Goal: Task Accomplishment & Management: Complete application form

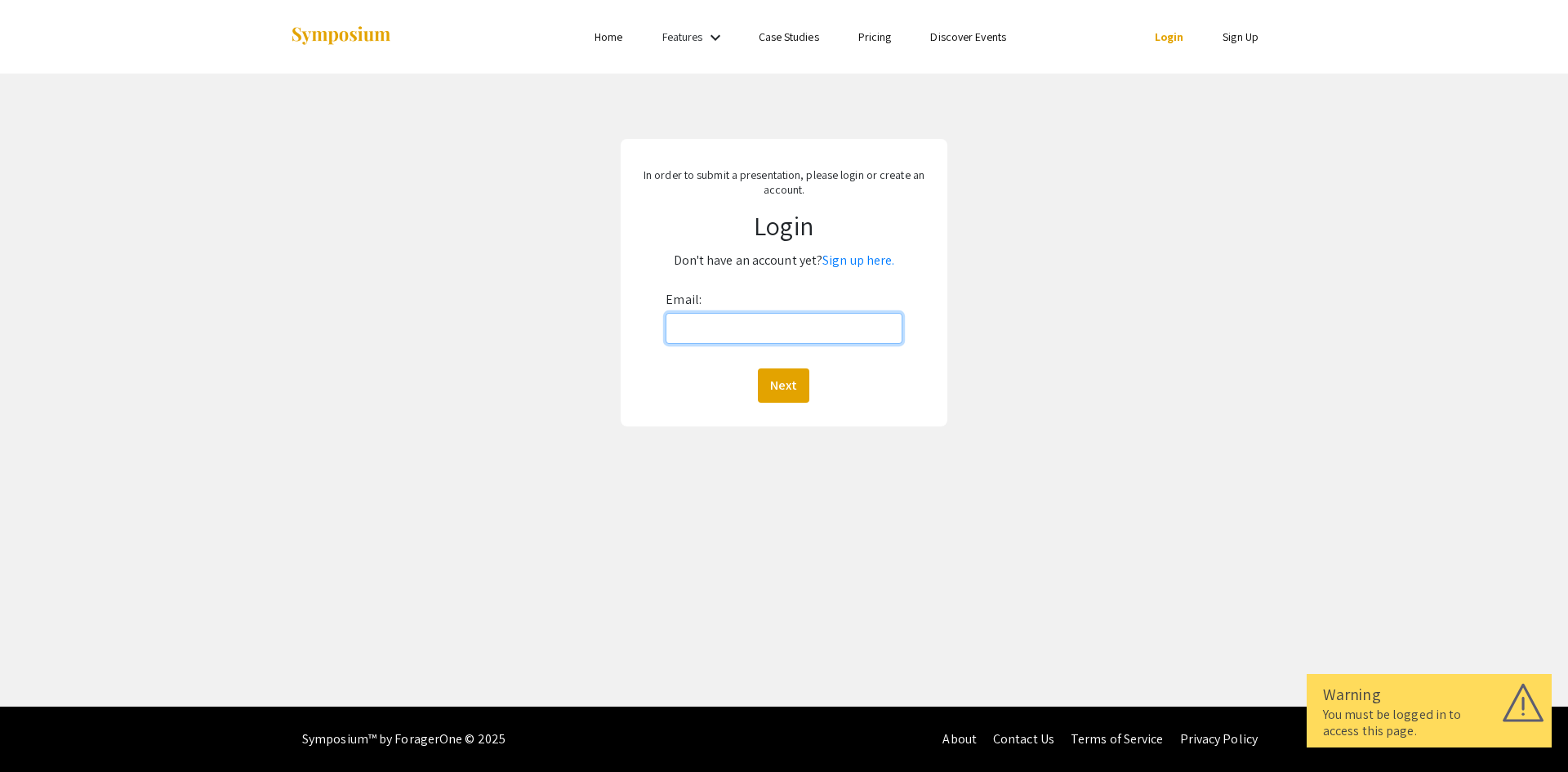
click at [775, 341] on input "Email:" at bounding box center [783, 328] width 236 height 31
type input "[EMAIL_ADDRESS][DOMAIN_NAME]"
click at [781, 386] on button "Next" at bounding box center [784, 385] width 51 height 34
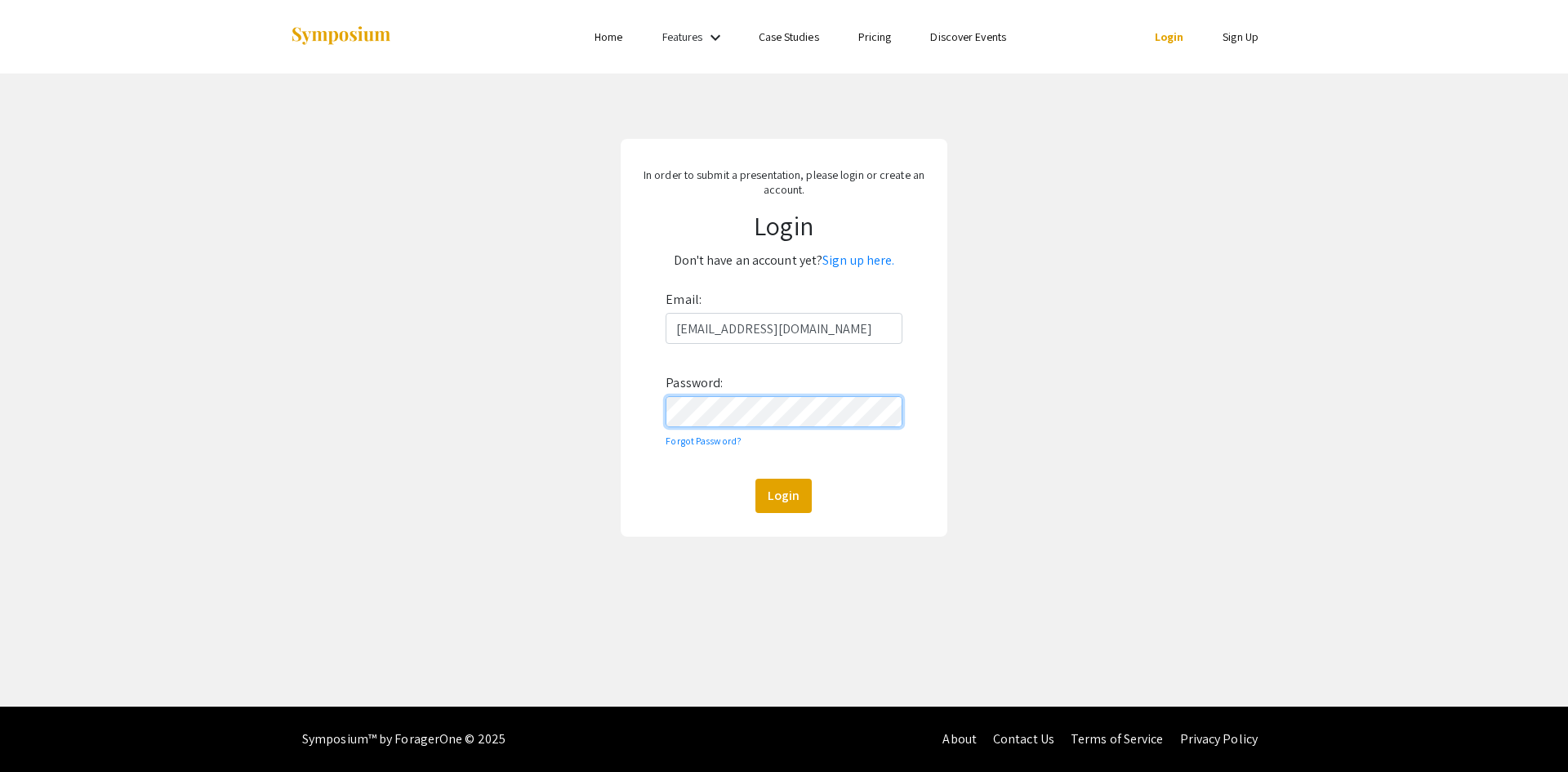
click at [619, 428] on div "In order to submit a presentation, please login or create an account. Login Don…" at bounding box center [784, 337] width 1593 height 528
click at [778, 496] on button "Login" at bounding box center [783, 495] width 56 height 34
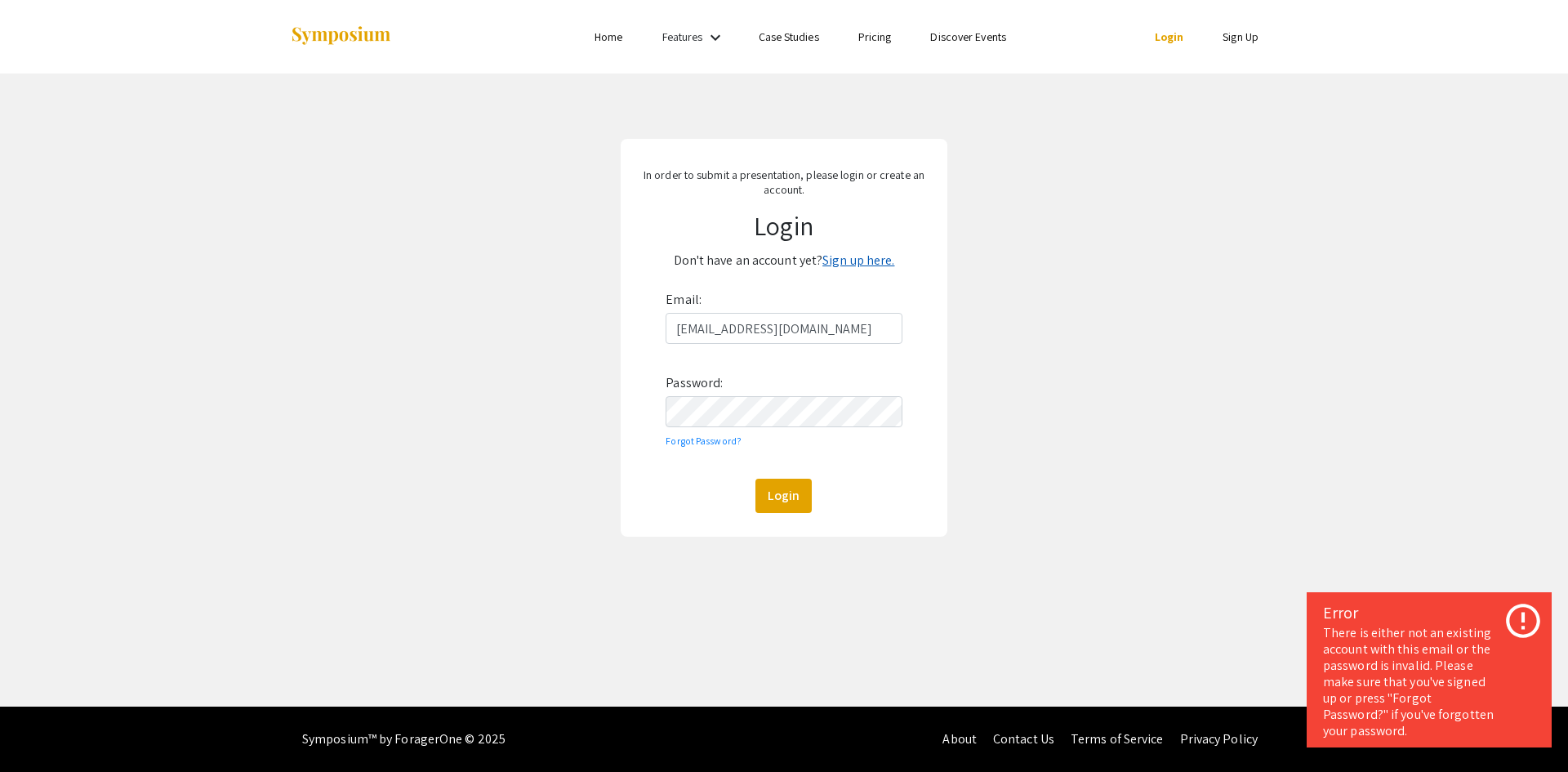
click at [873, 254] on link "Sign up here." at bounding box center [858, 260] width 72 height 17
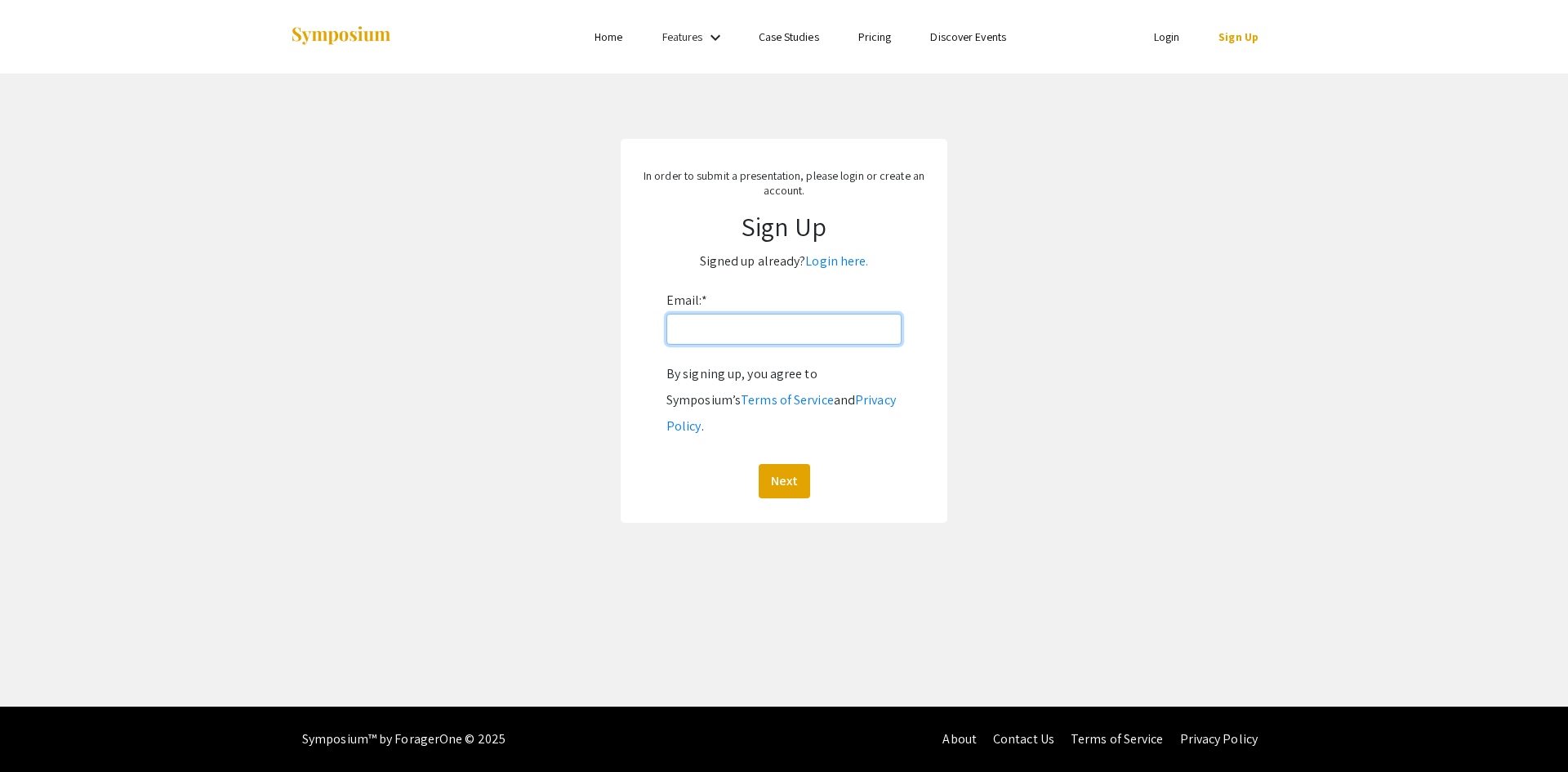
click at [795, 336] on input "Email: *" at bounding box center [784, 329] width 235 height 31
type input "[EMAIL_ADDRESS][DOMAIN_NAME]"
click at [778, 464] on button "Next" at bounding box center [784, 481] width 51 height 34
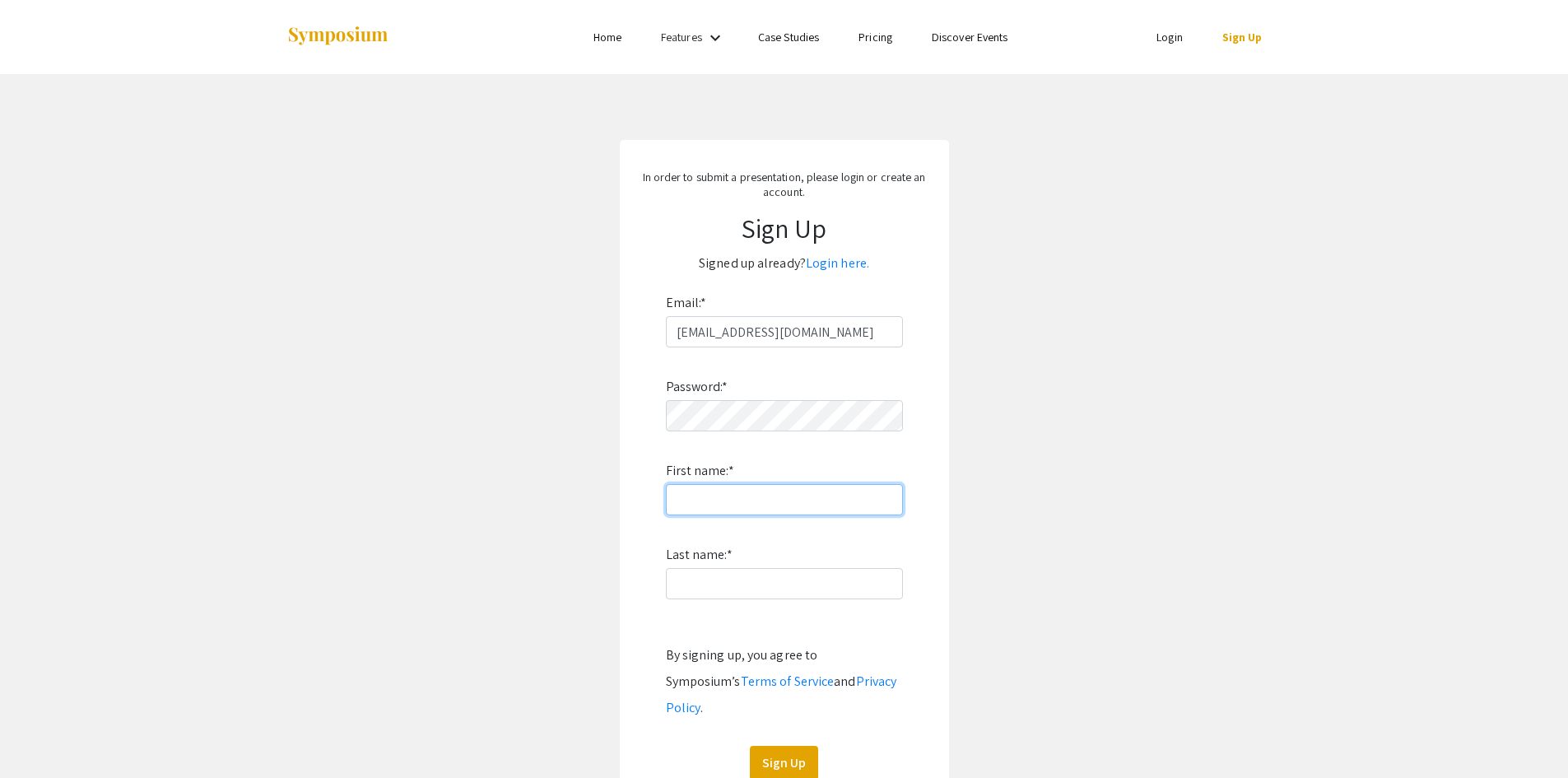
click at [703, 490] on input "First name: *" at bounding box center [784, 499] width 237 height 31
type input "[PERSON_NAME]"
type input "Brown"
click at [814, 746] on button "Sign Up" at bounding box center [784, 762] width 69 height 34
click at [779, 746] on button "Sign Up" at bounding box center [784, 762] width 69 height 34
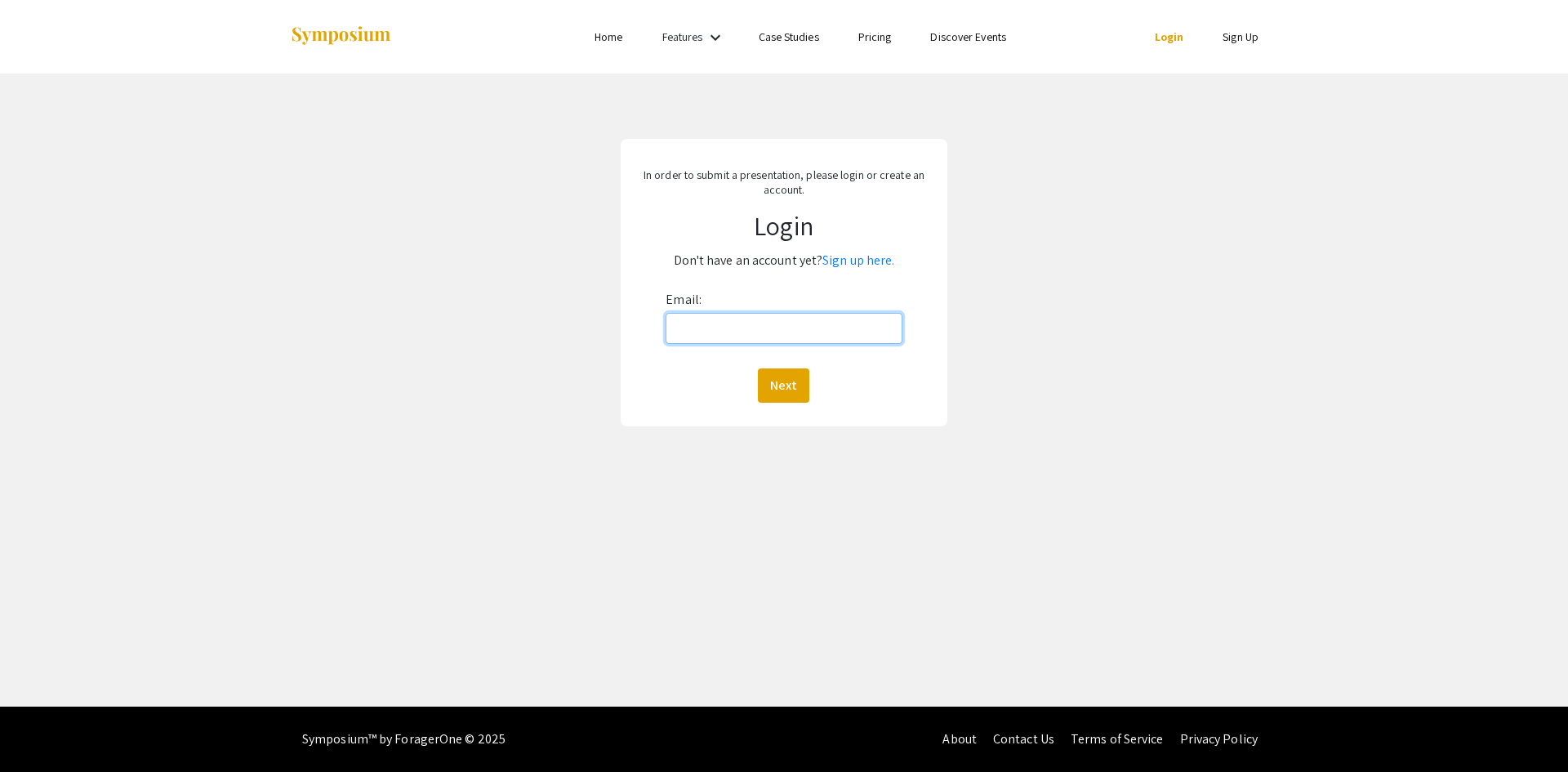
click at [726, 336] on input "Email:" at bounding box center [783, 328] width 236 height 31
type input "[EMAIL_ADDRESS][DOMAIN_NAME]"
click at [778, 379] on button "Next" at bounding box center [784, 385] width 51 height 34
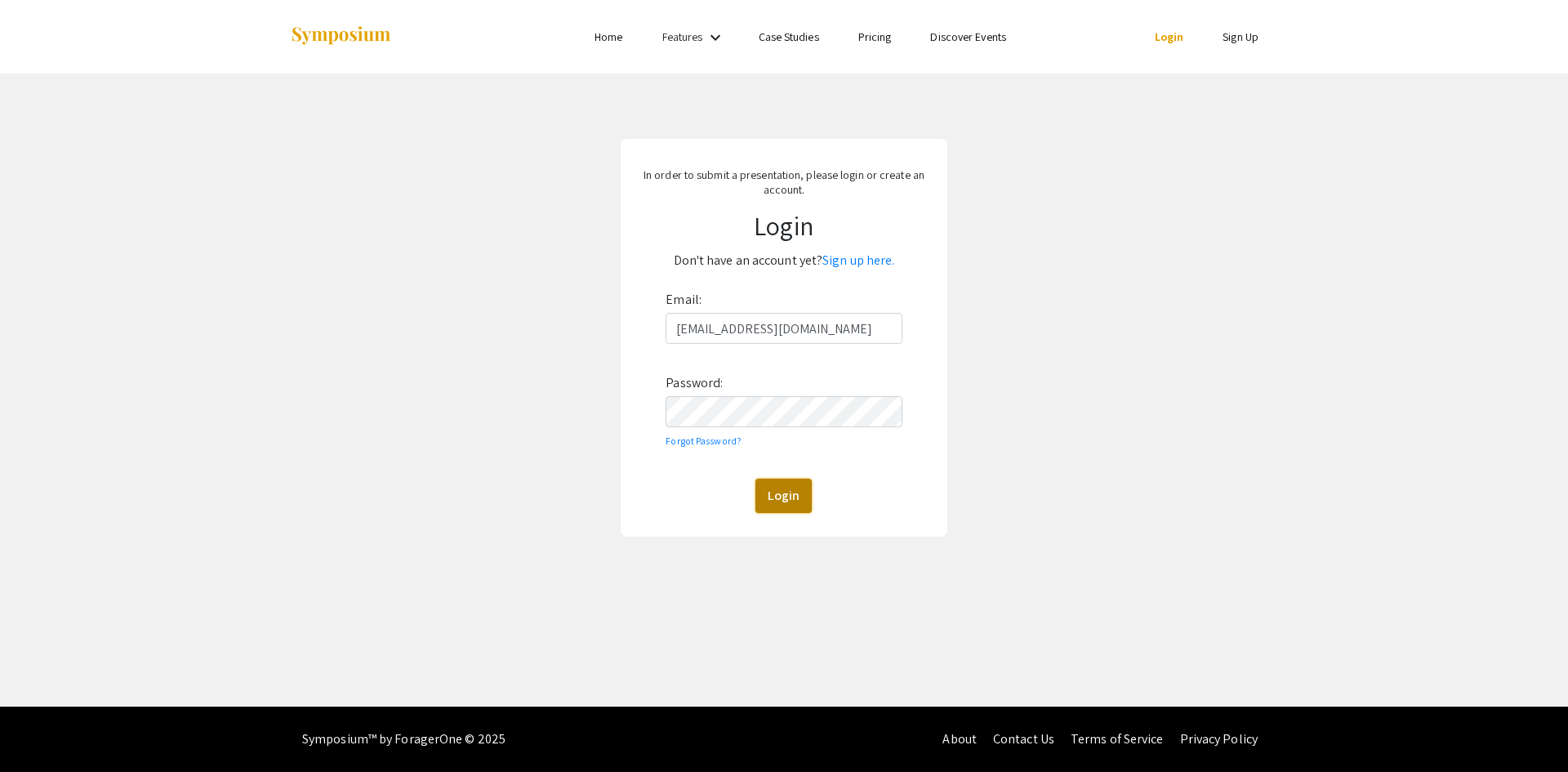
click at [772, 505] on button "Login" at bounding box center [783, 495] width 56 height 34
click at [780, 501] on button "Login" at bounding box center [783, 495] width 56 height 34
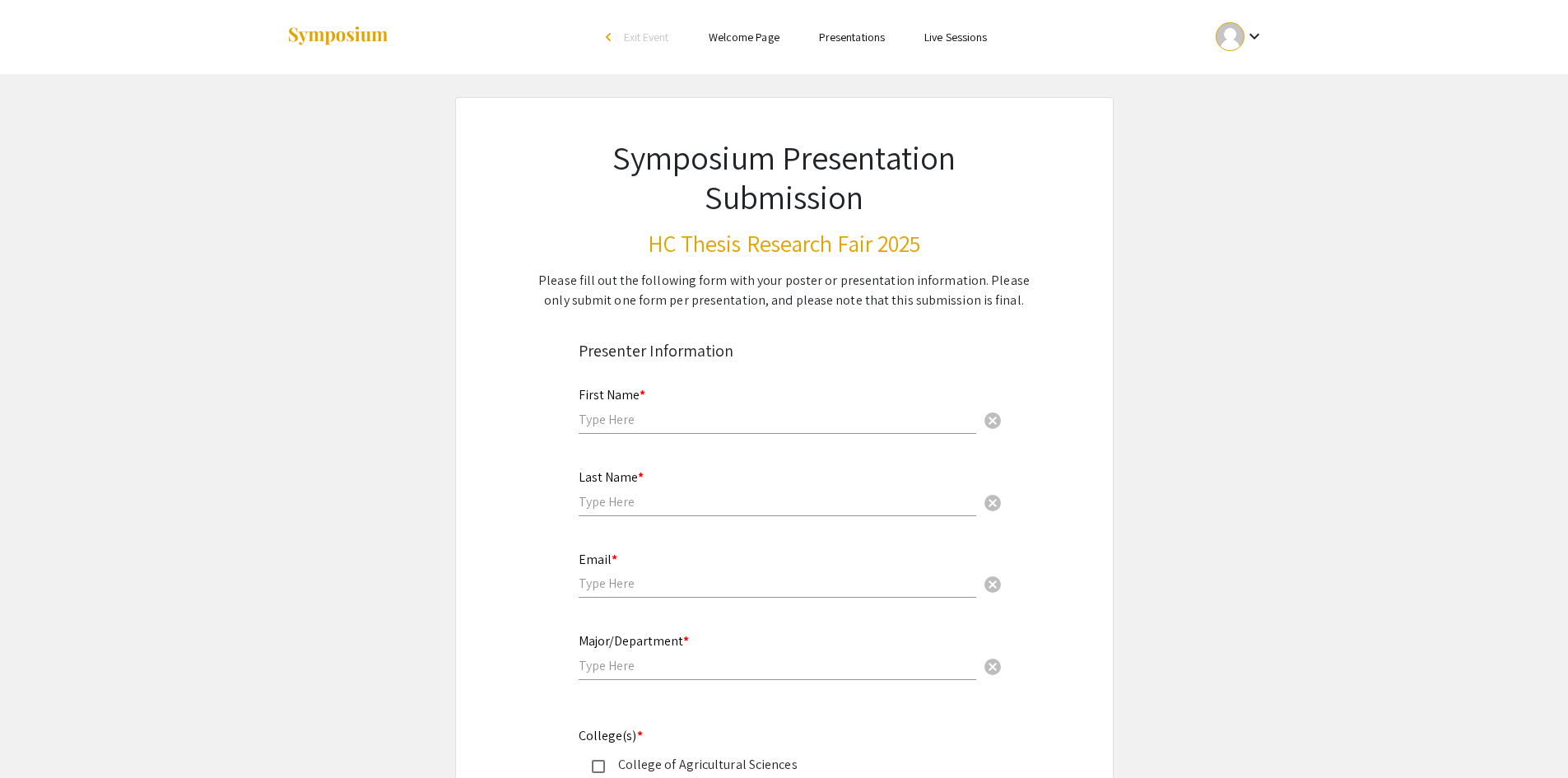
click at [646, 429] on div "First Name * cancel" at bounding box center [777, 403] width 397 height 63
click at [647, 421] on input "text" at bounding box center [777, 419] width 397 height 18
type input "[PERSON_NAME]"
type input "Brown"
click at [675, 563] on div "Email * cancel" at bounding box center [777, 567] width 397 height 63
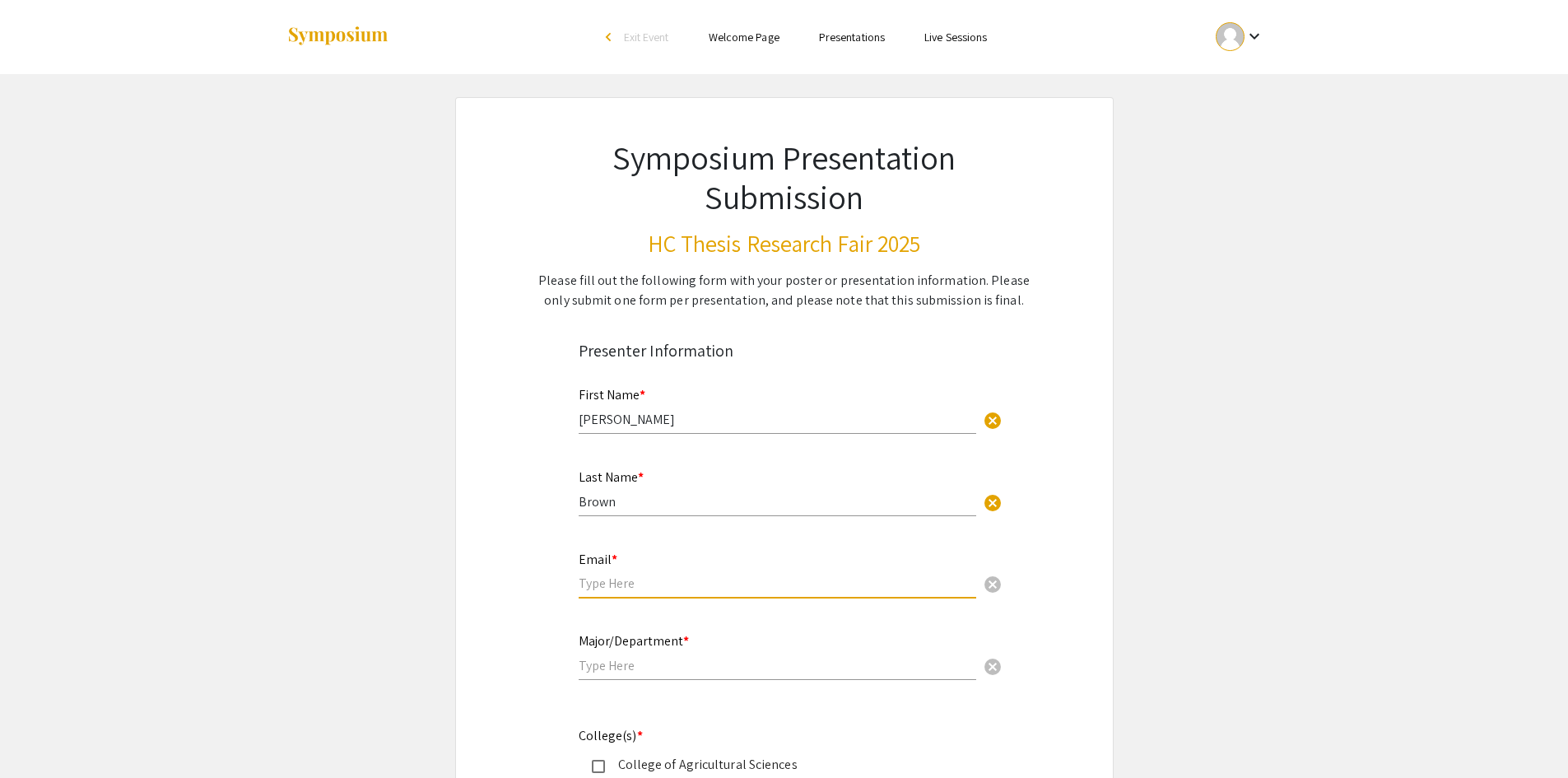
click at [676, 587] on input "email" at bounding box center [777, 583] width 397 height 18
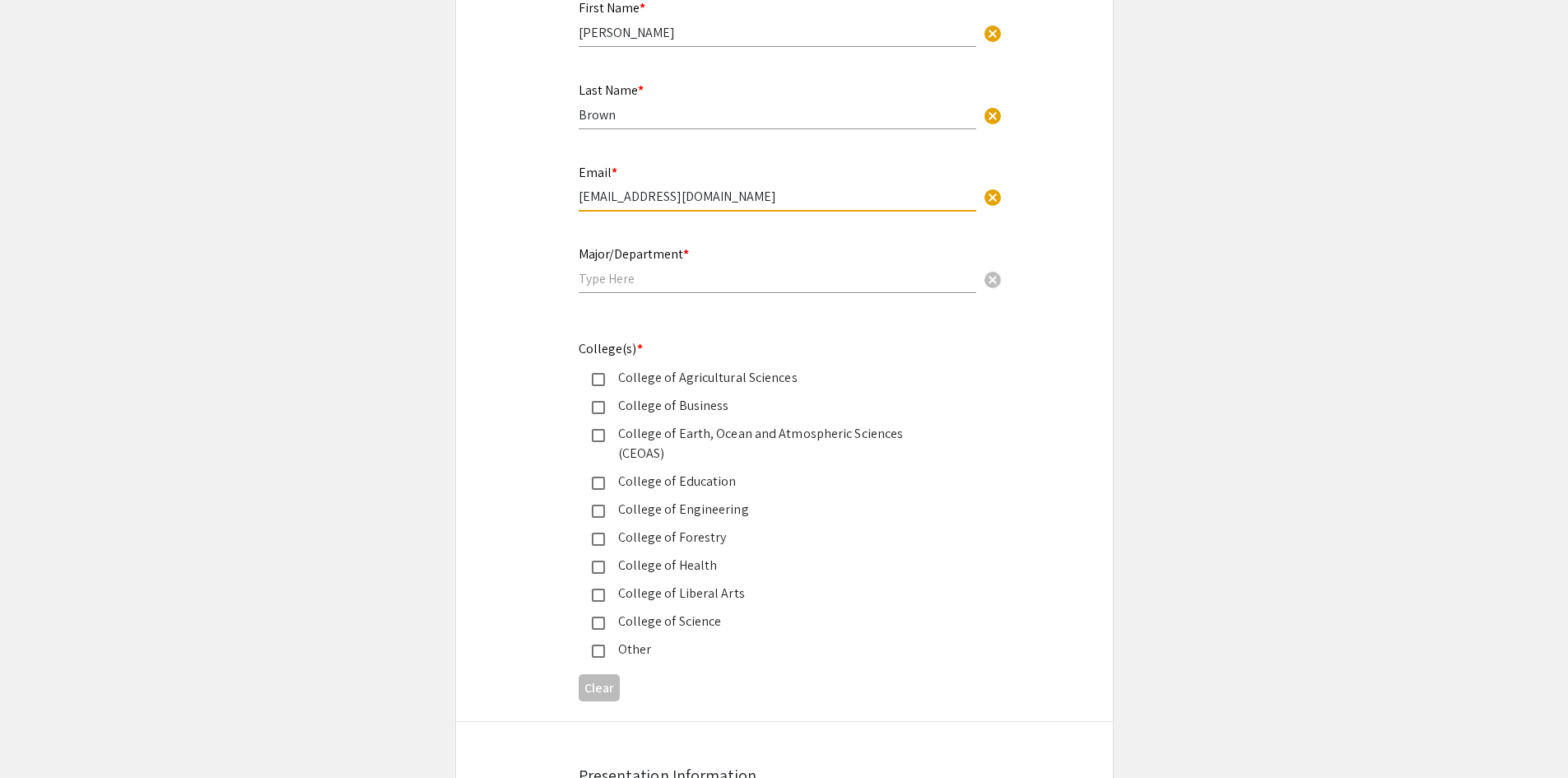
scroll to position [439, 0]
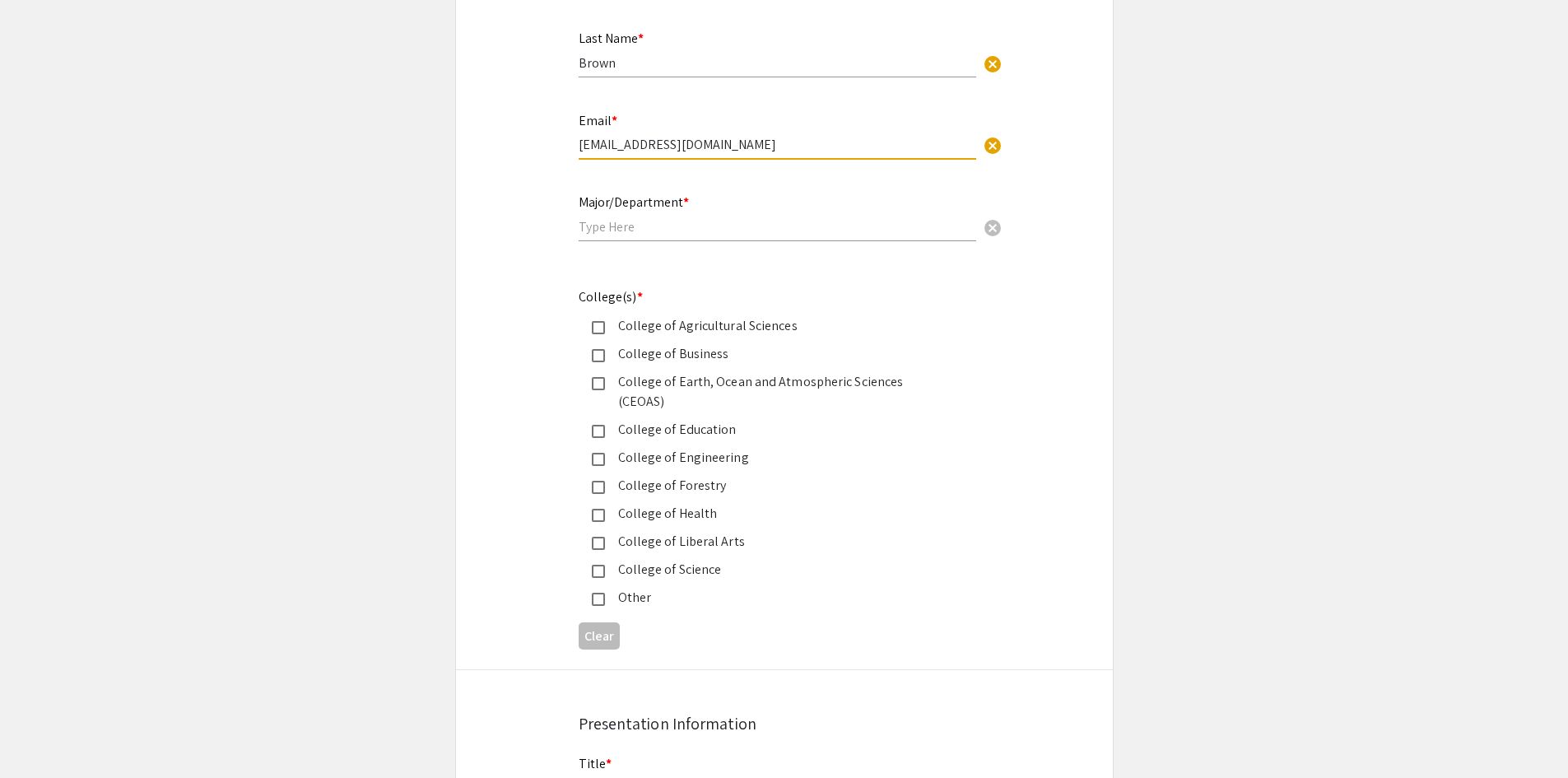
type input "[EMAIL_ADDRESS][DOMAIN_NAME]"
click at [668, 229] on input "text" at bounding box center [777, 226] width 397 height 18
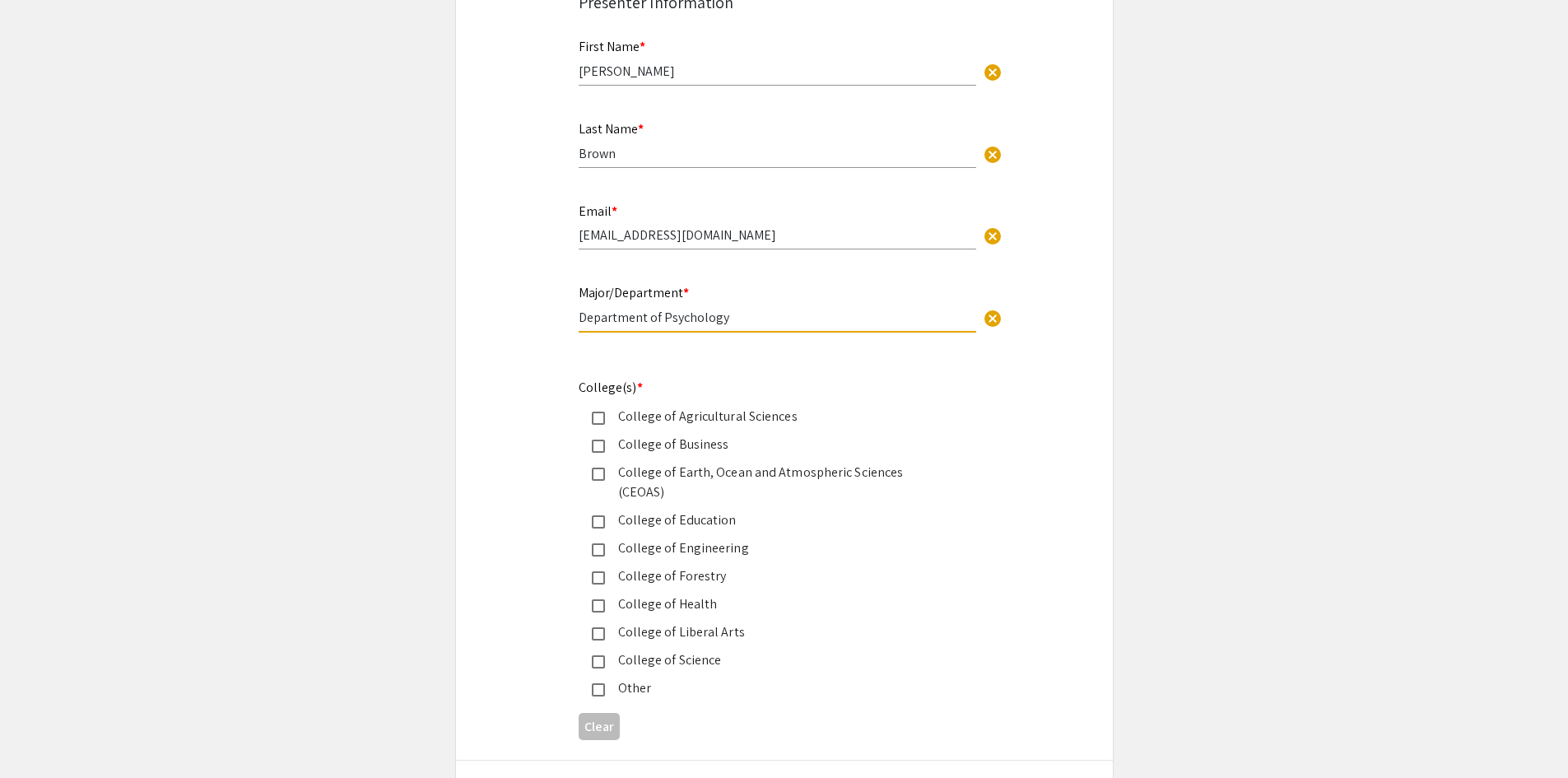
scroll to position [565, 0]
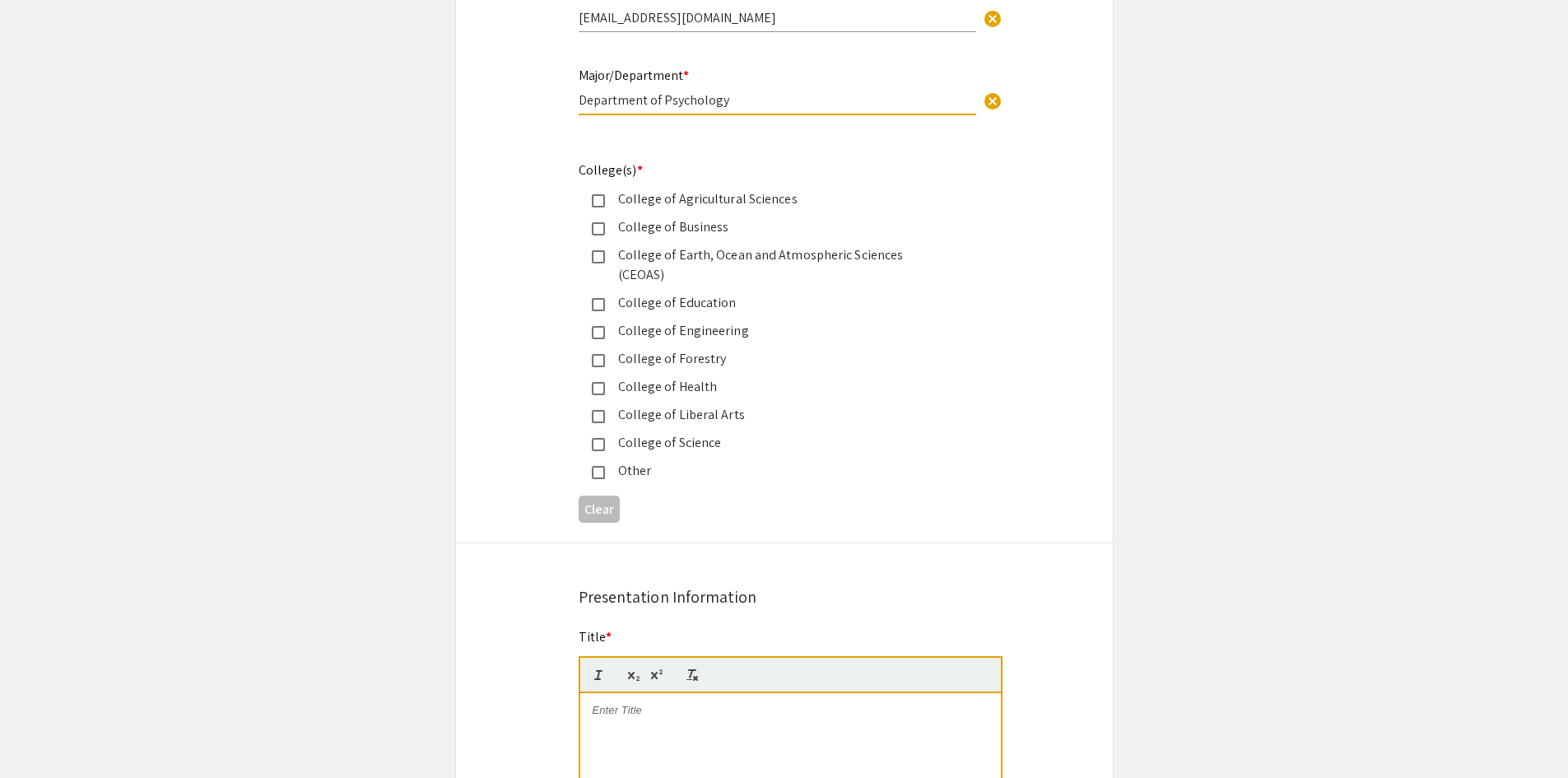
type input "Department of Psychology"
click at [606, 405] on div "College of Liberal Arts" at bounding box center [777, 414] width 345 height 19
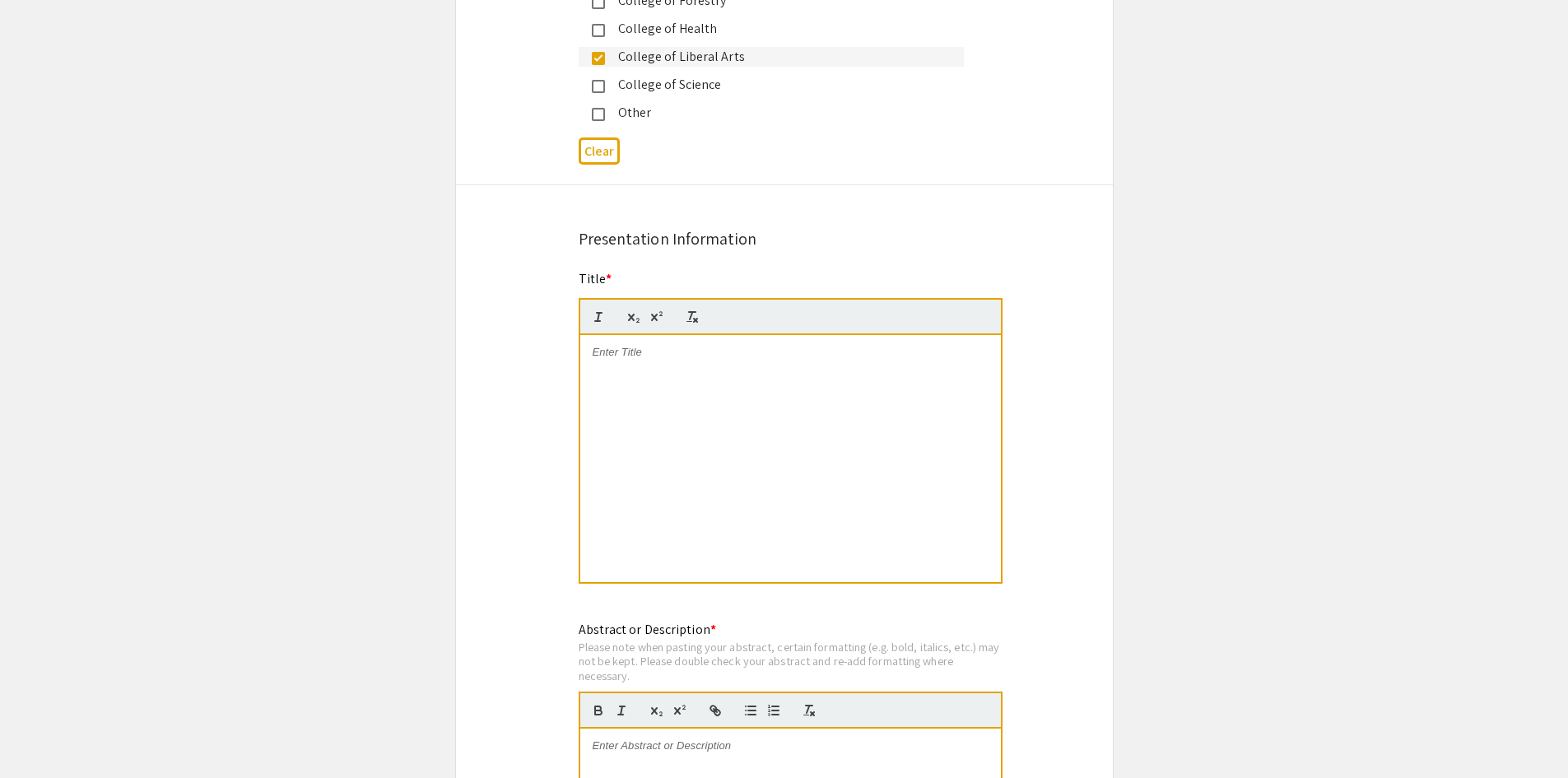
scroll to position [1004, 0]
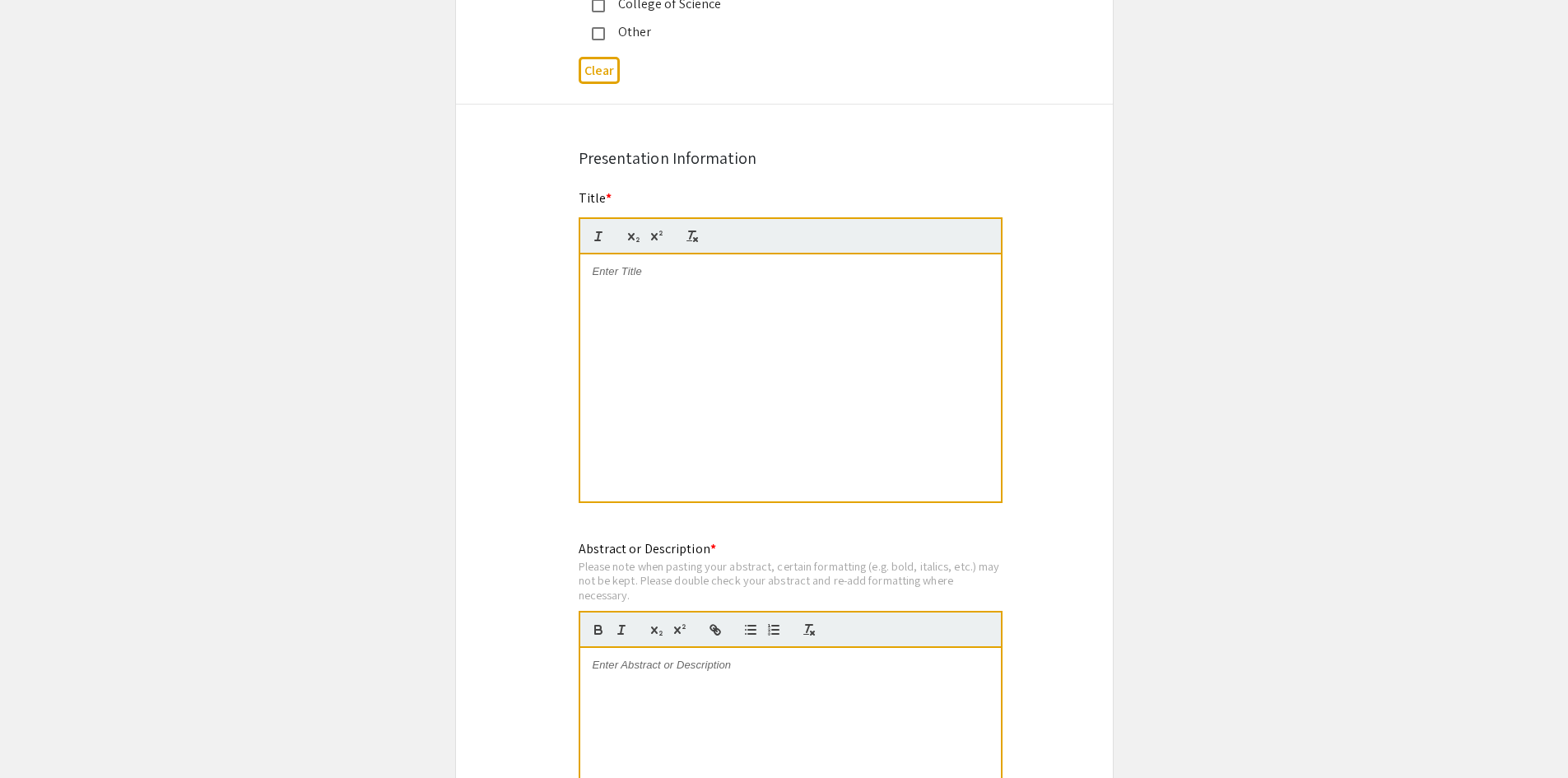
click at [860, 387] on div at bounding box center [790, 378] width 420 height 247
click at [716, 323] on div at bounding box center [790, 378] width 420 height 247
click at [602, 265] on span "Book-smart: The Effect of Different Modalities of Reading Fiction on Emotional …" at bounding box center [792, 278] width 380 height 27
click at [761, 295] on p at bounding box center [790, 302] width 395 height 15
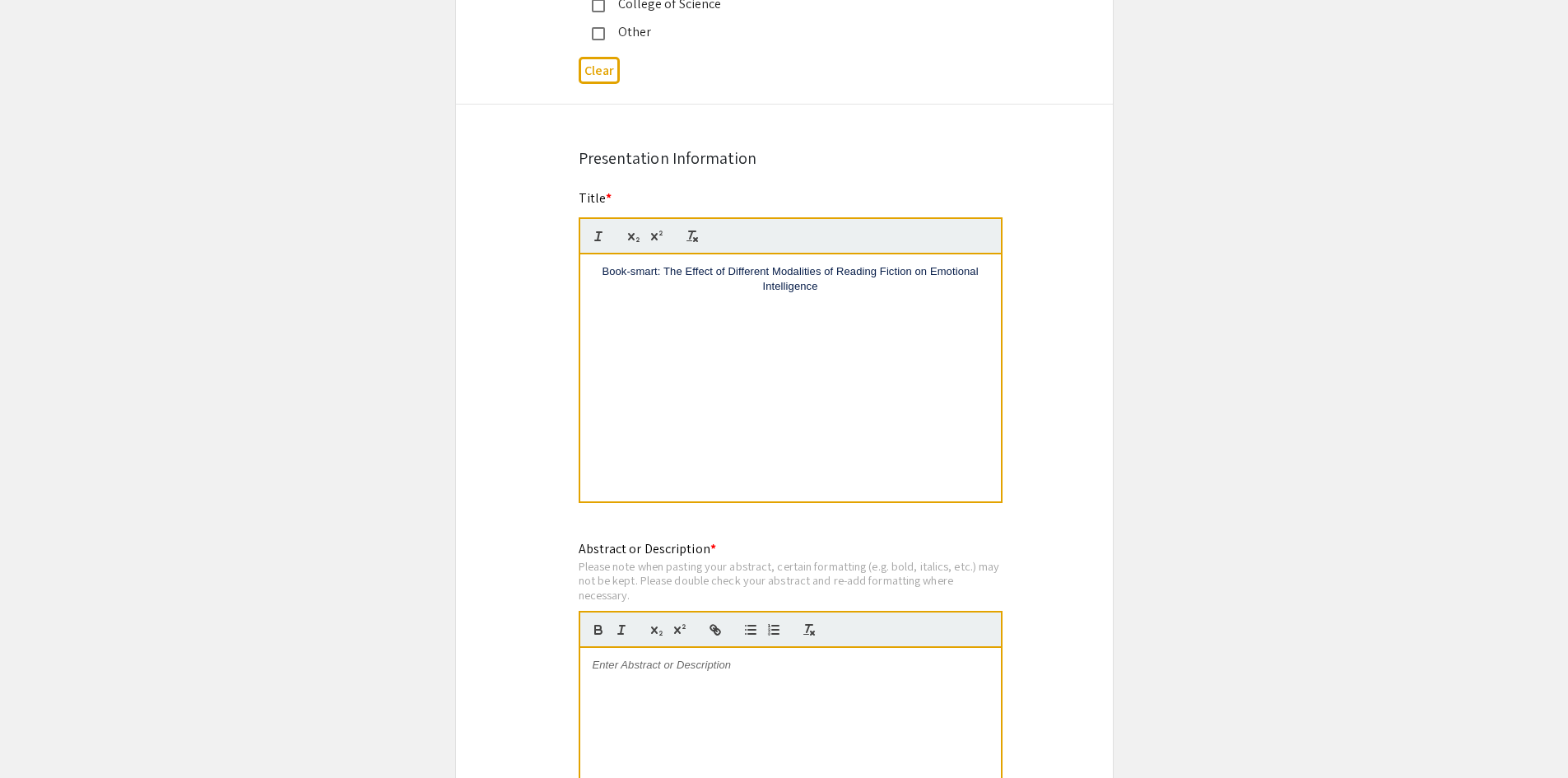
click at [759, 268] on p "Book-smart: The Effect of Different Modalities of Reading Fiction on Emotional …" at bounding box center [790, 279] width 395 height 31
drag, startPoint x: 841, startPoint y: 282, endPoint x: 596, endPoint y: 255, distance: 246.5
click at [596, 255] on div "Book-smart: The Effect of Different Modalities of Reading Fiction on Emotional …" at bounding box center [790, 378] width 420 height 247
click at [596, 264] on p "Book-smart: The Effect of Different Modalities of Reading Fiction on Emotional …" at bounding box center [790, 279] width 395 height 31
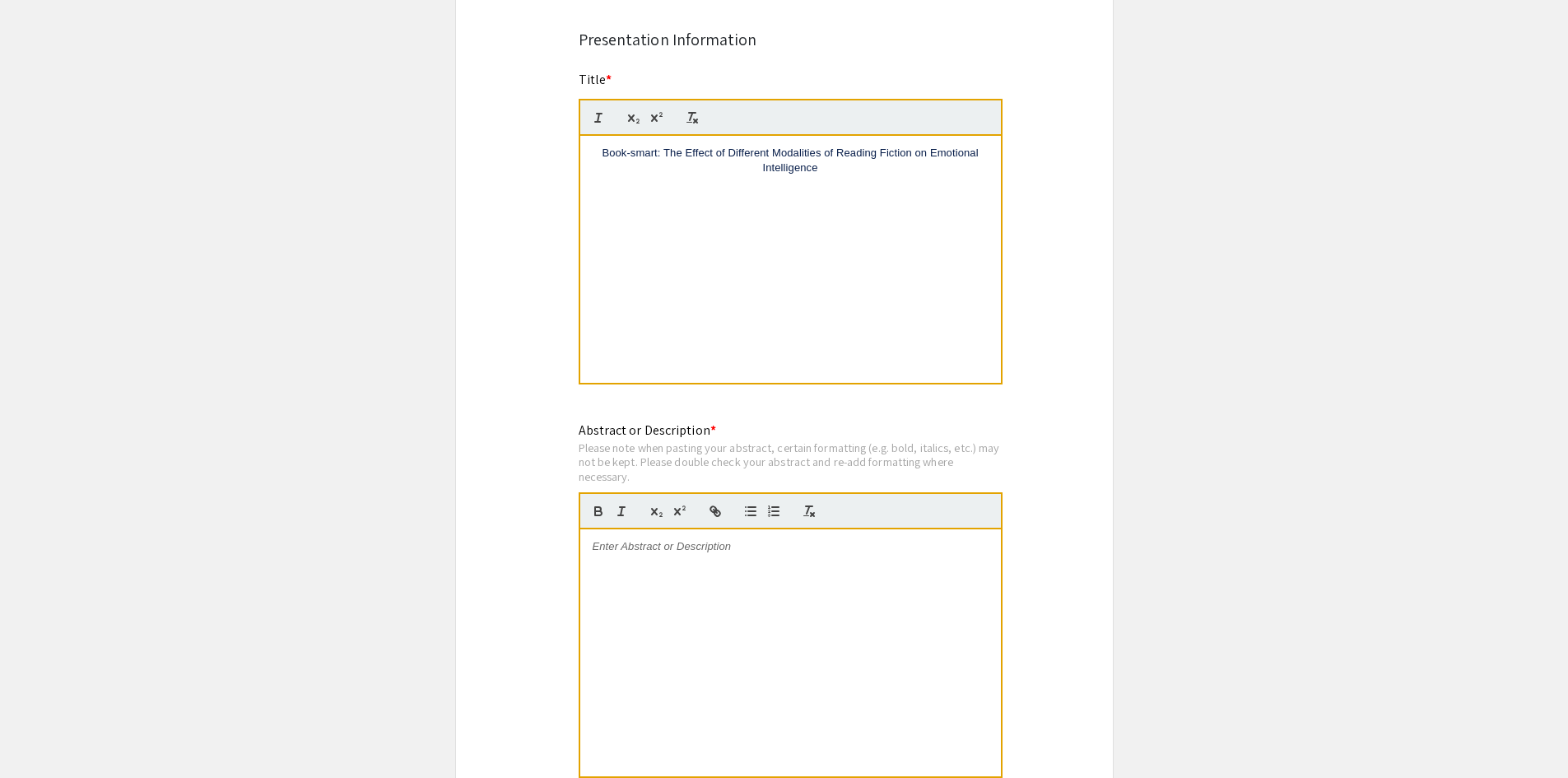
scroll to position [1223, 0]
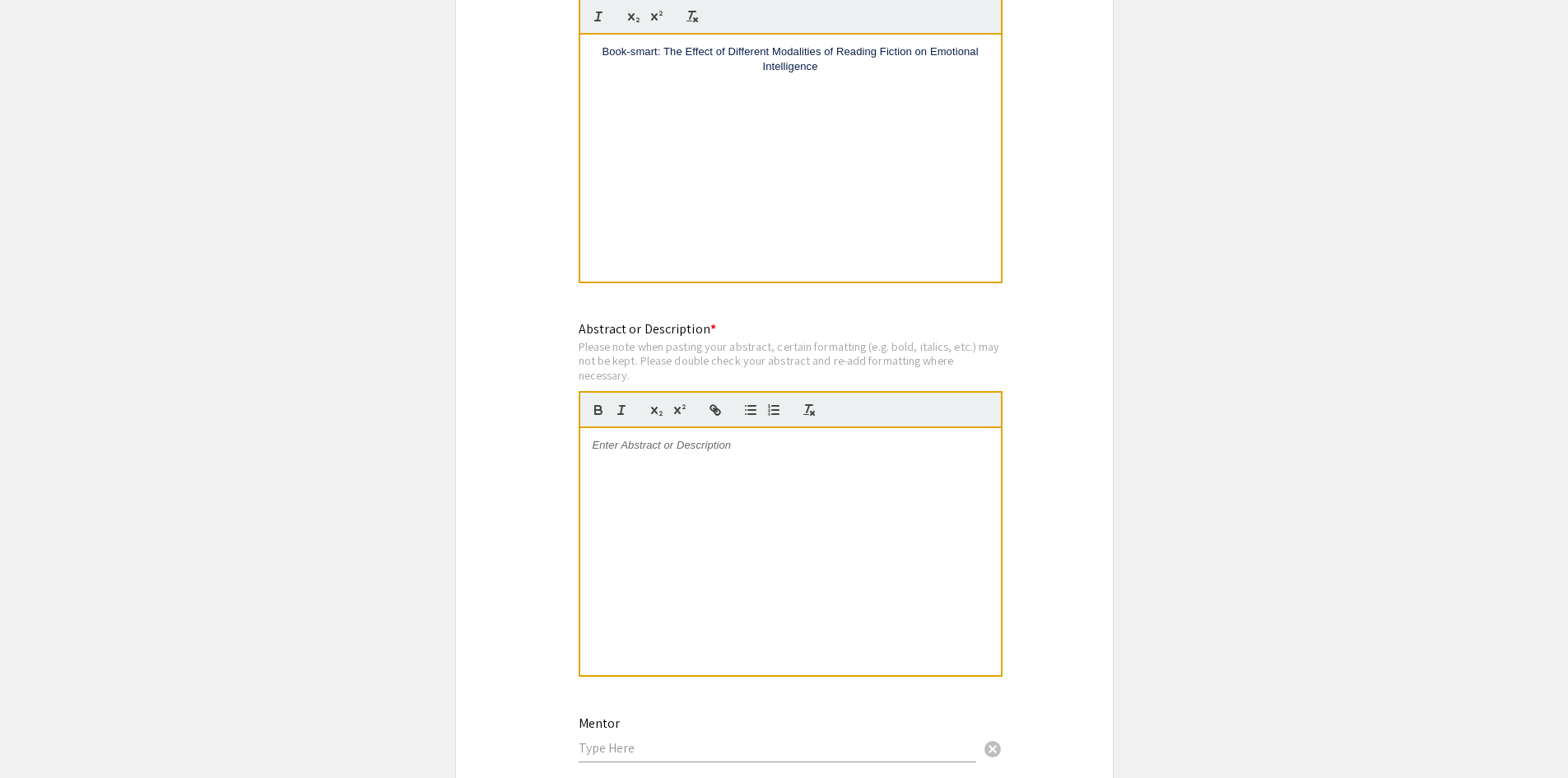
click at [672, 438] on p at bounding box center [790, 445] width 395 height 15
click at [674, 454] on div at bounding box center [790, 551] width 420 height 247
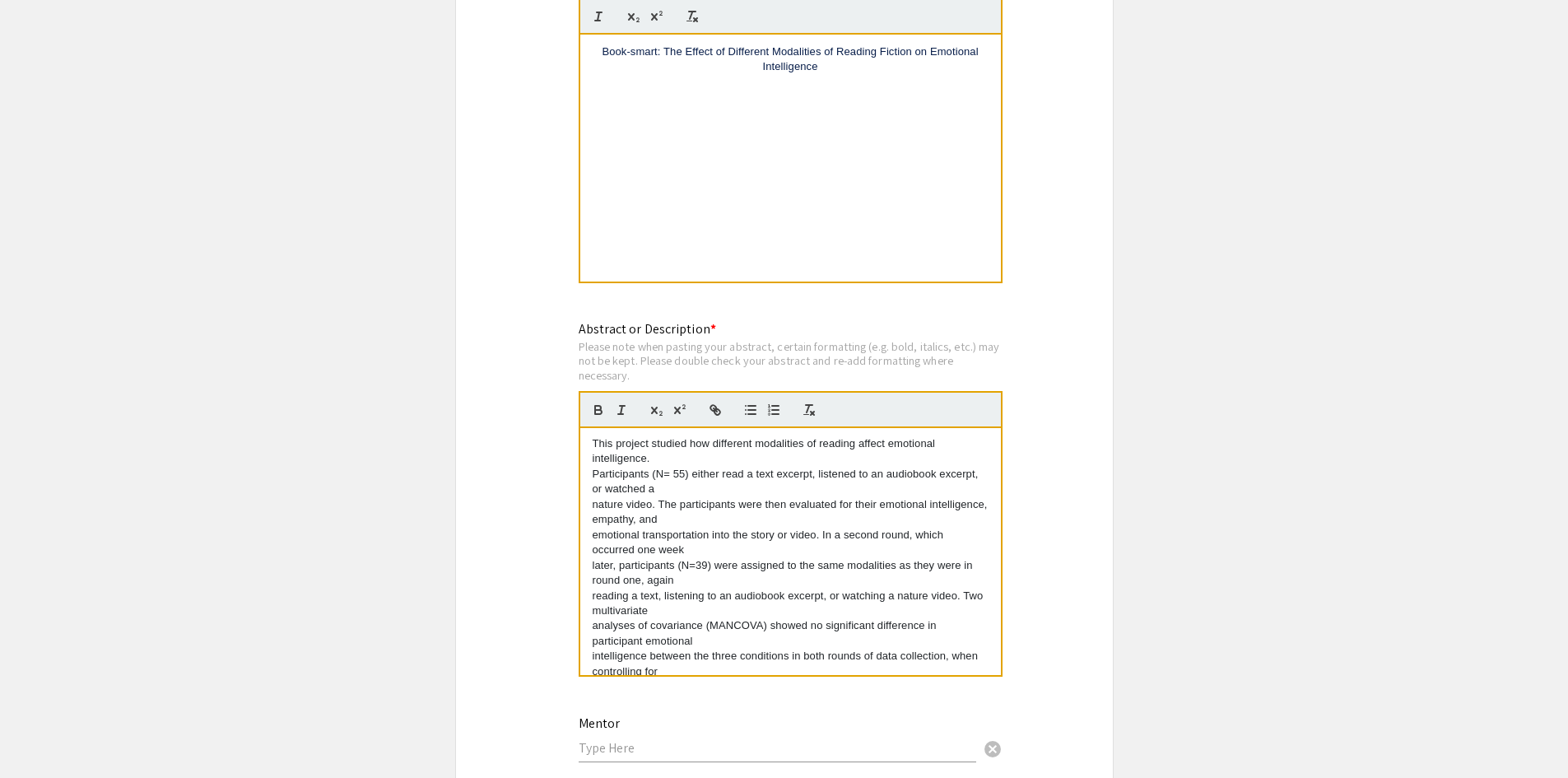
scroll to position [0, 0]
click at [593, 469] on p "Participants (N= 55) either read a text excerpt, listened to an audiobook excer…" at bounding box center [790, 483] width 395 height 31
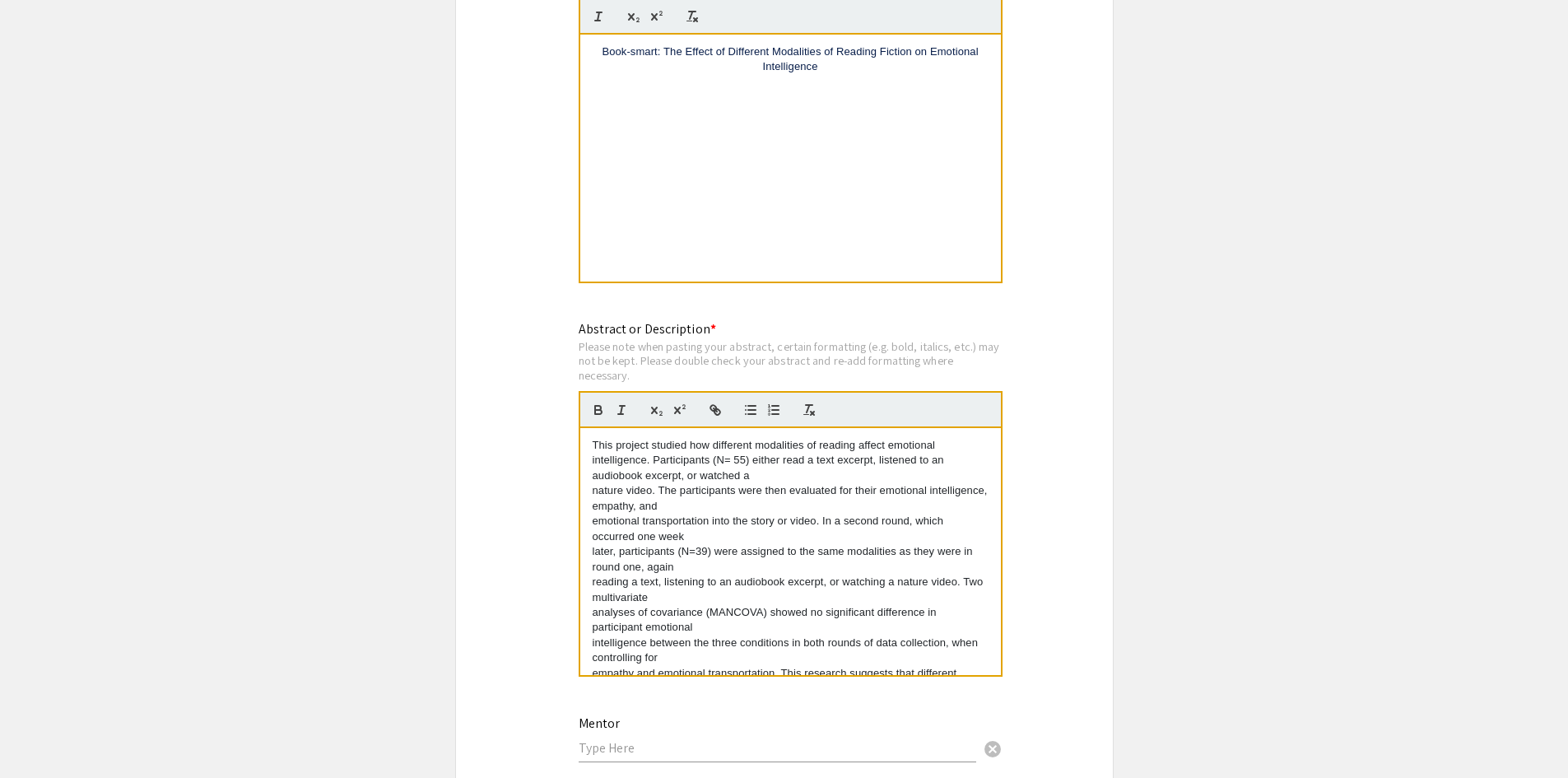
click at [589, 480] on div "This project studied how different modalities of reading affect emotional intel…" at bounding box center [790, 551] width 420 height 247
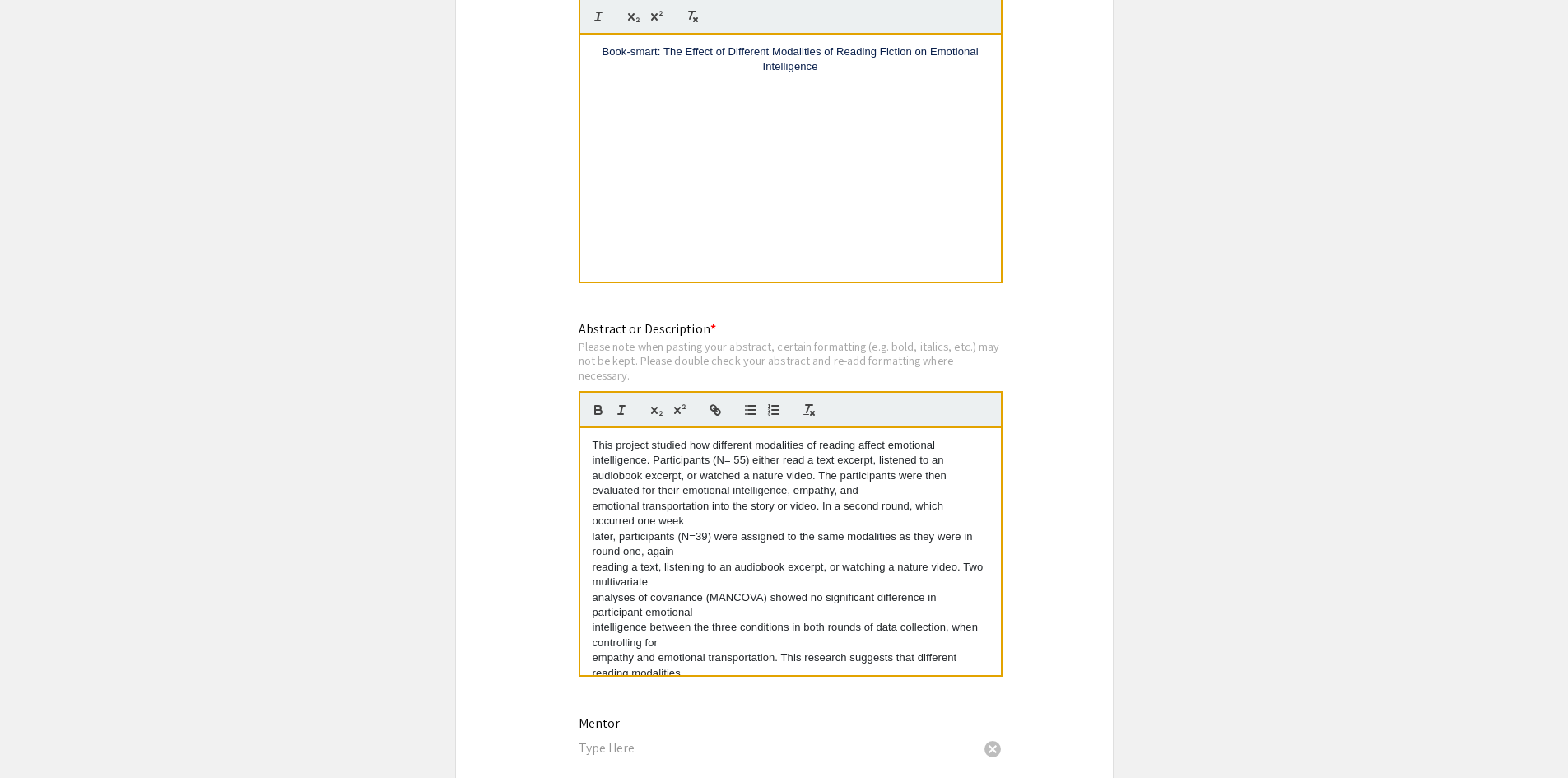
click at [589, 489] on div "This project studied how different modalities of reading affect emotional intel…" at bounding box center [790, 551] width 420 height 247
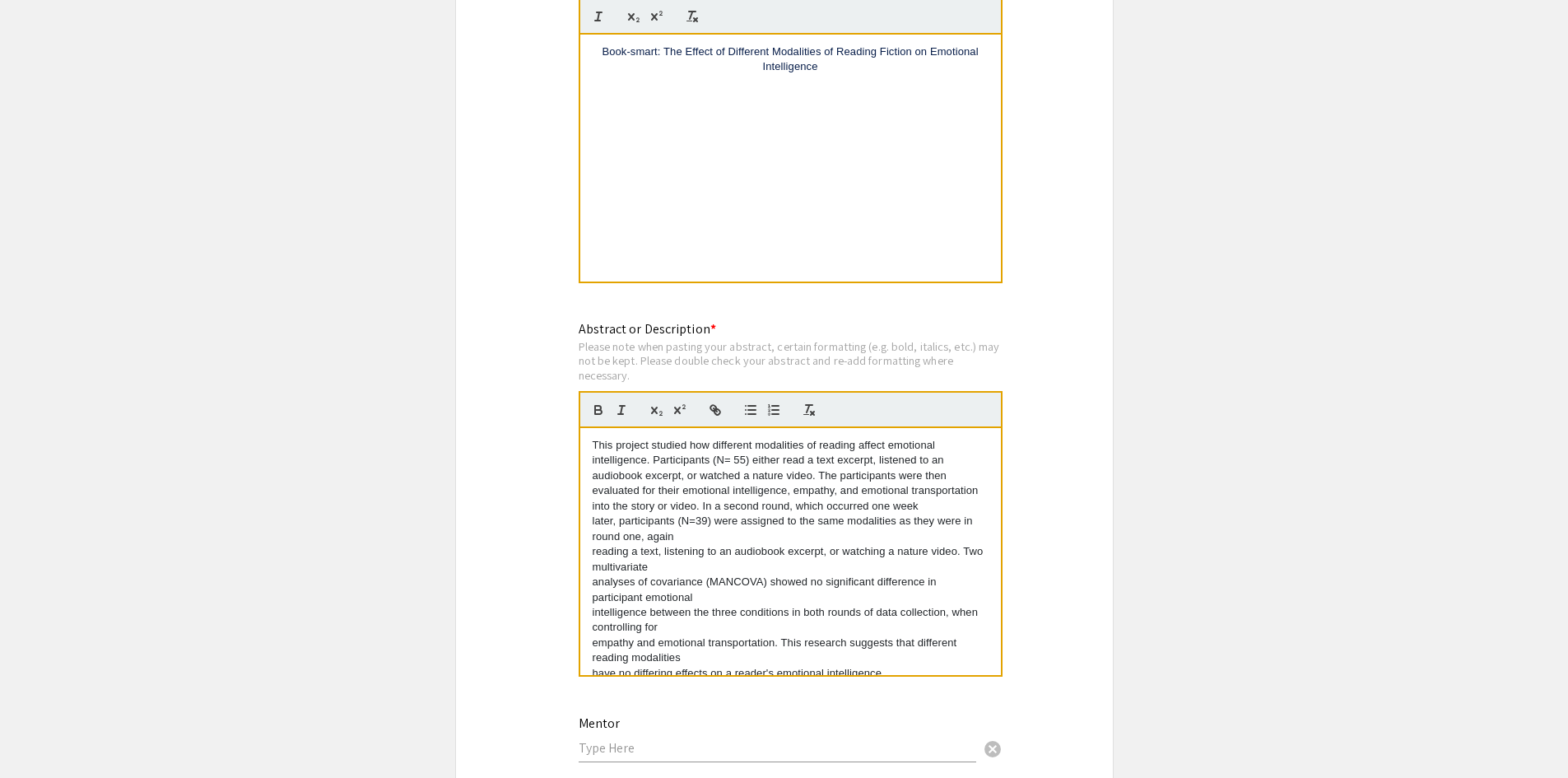
click at [590, 519] on div "This project studied how different modalities of reading affect emotional intel…" at bounding box center [790, 551] width 420 height 247
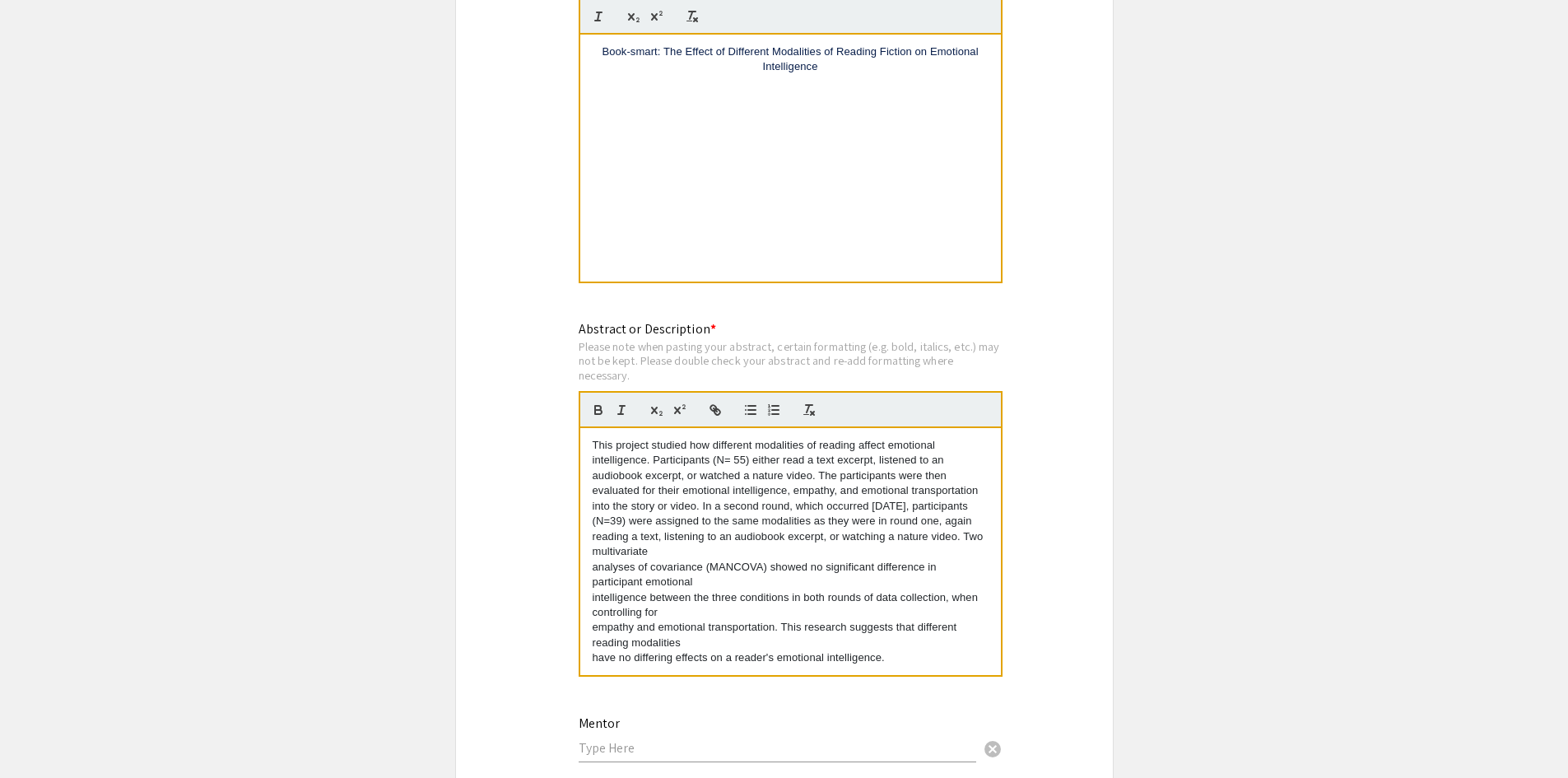
click at [590, 519] on div "This project studied how different modalities of reading affect emotional intel…" at bounding box center [790, 551] width 420 height 247
click at [588, 533] on div "This project studied how different modalities of reading affect emotional intel…" at bounding box center [790, 551] width 420 height 247
click at [591, 553] on div "This project studied how different modalities of reading affect emotional intel…" at bounding box center [790, 551] width 420 height 247
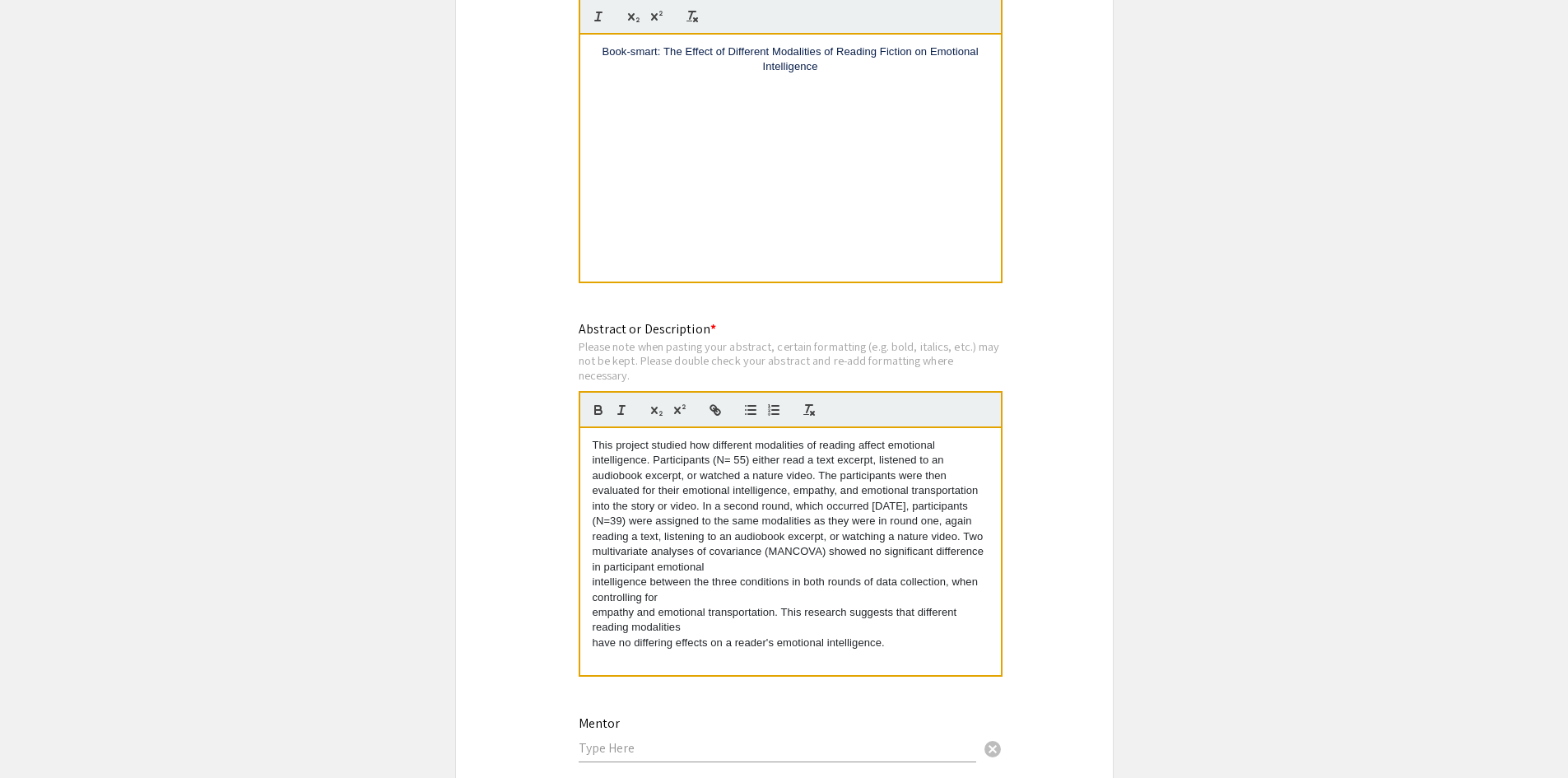
click at [588, 561] on div "This project studied how different modalities of reading affect emotional intel…" at bounding box center [790, 551] width 420 height 247
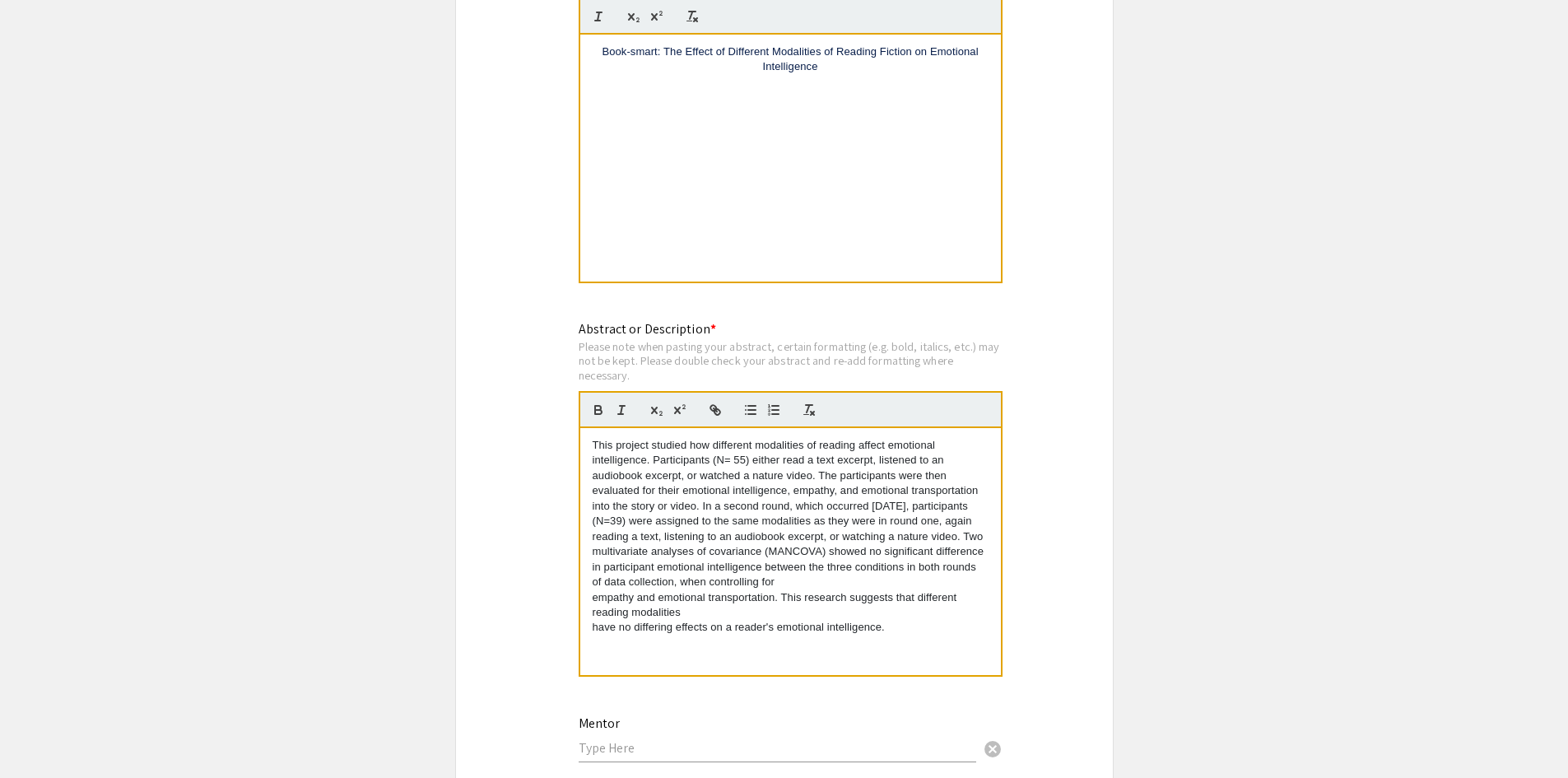
click at [591, 580] on div "This project studied how different modalities of reading affect emotional intel…" at bounding box center [790, 551] width 420 height 247
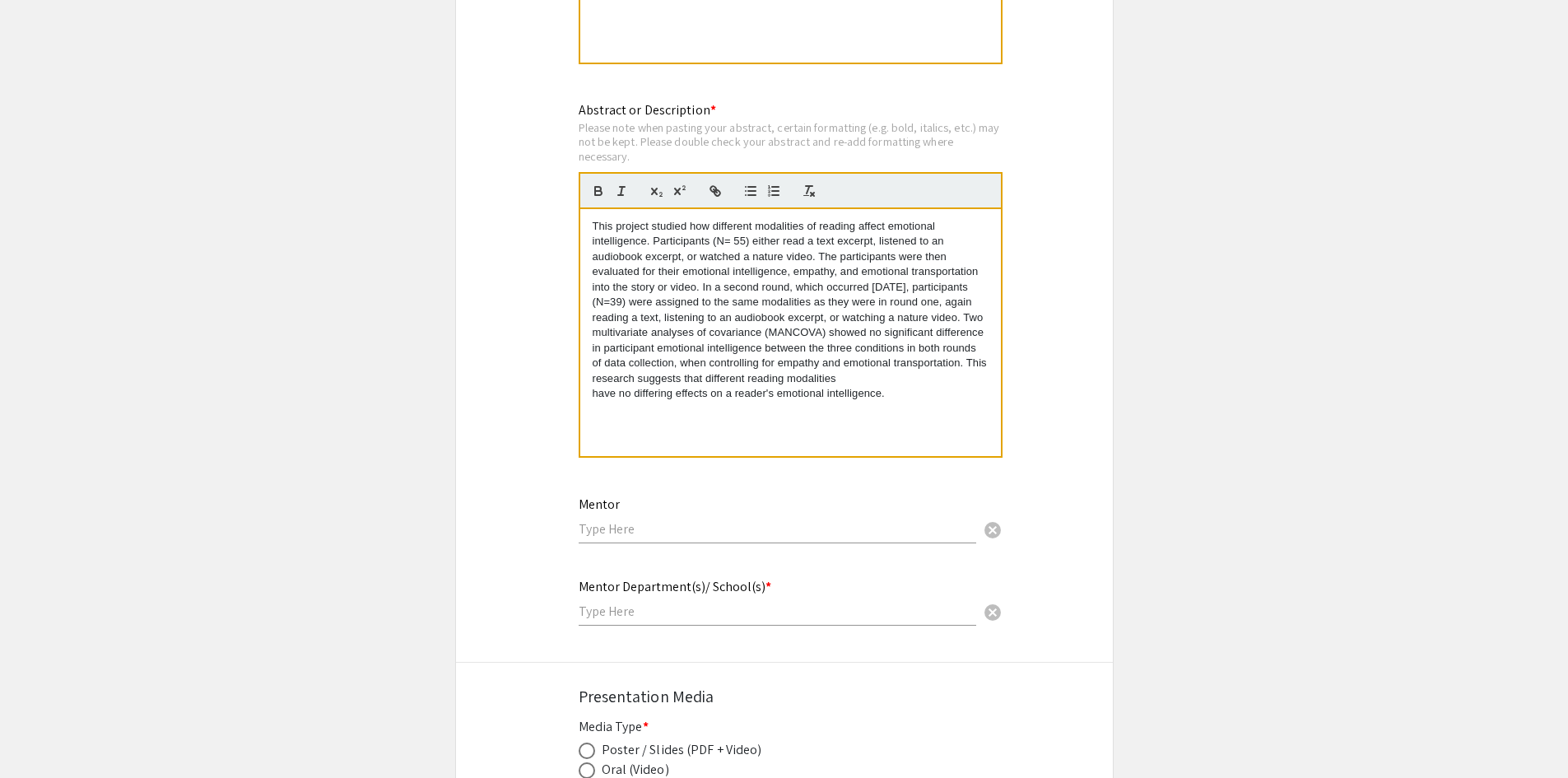
click at [752, 521] on input "text" at bounding box center [777, 529] width 397 height 18
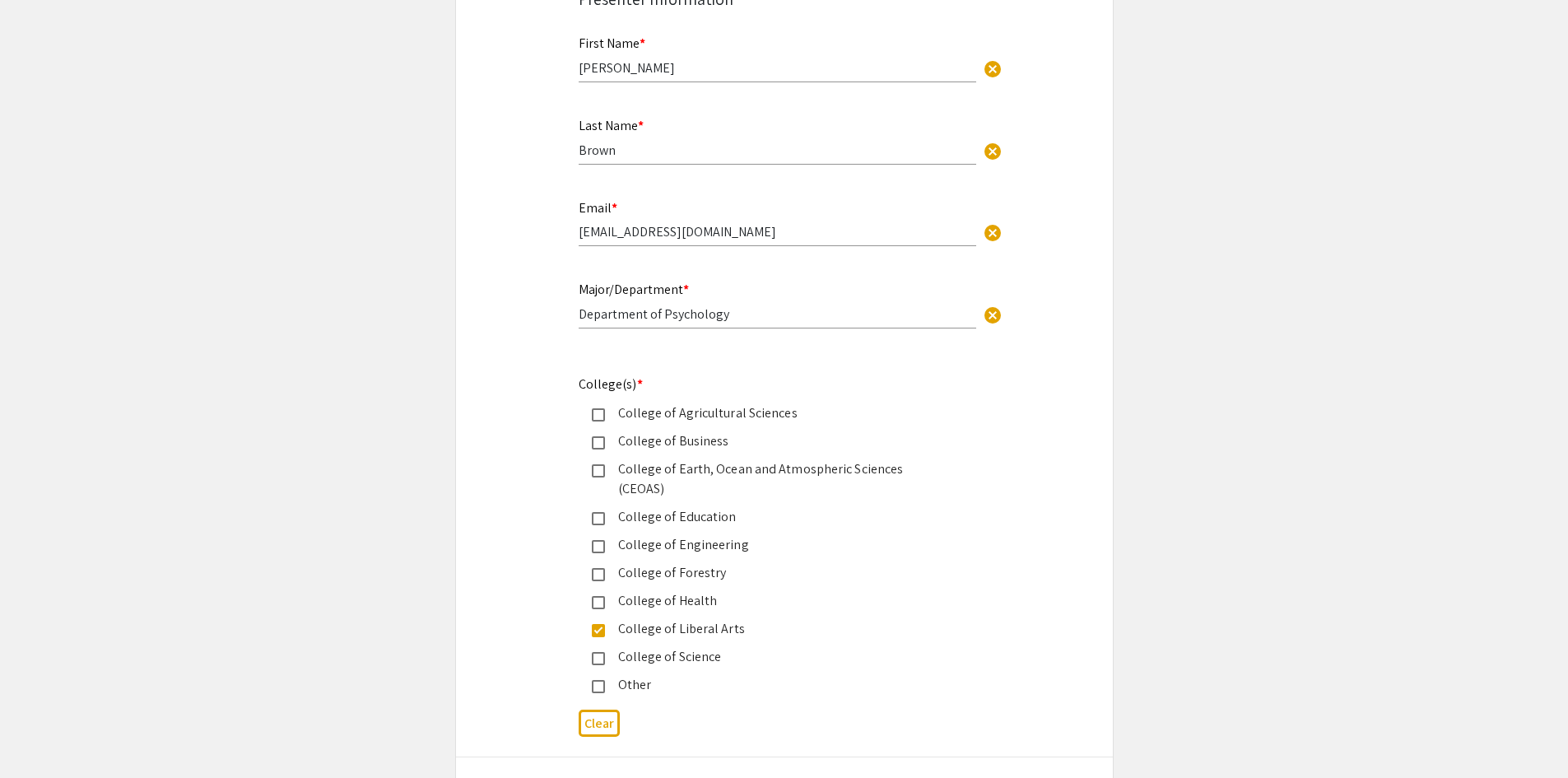
scroll to position [345, 0]
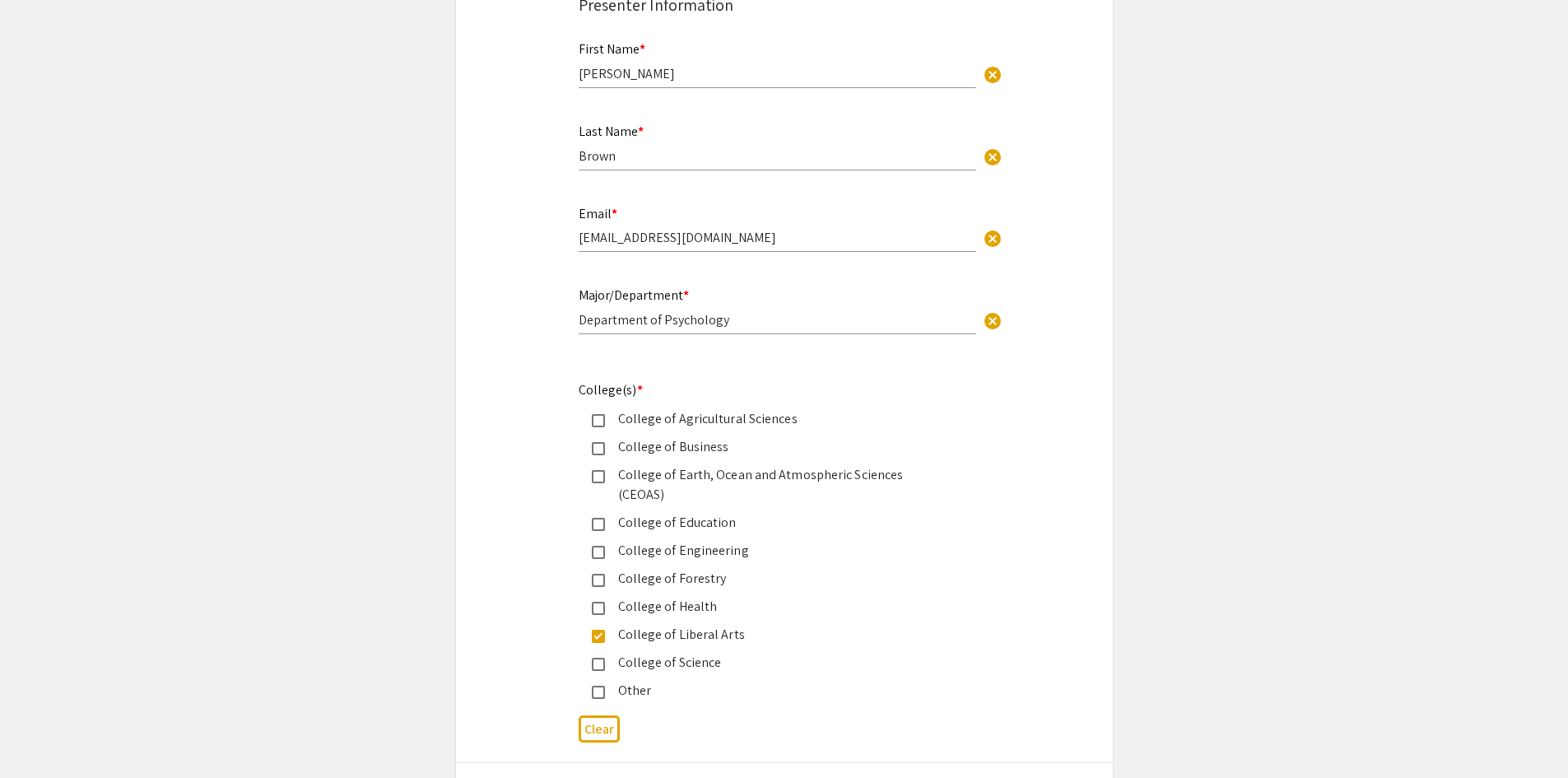
type input "[PERSON_NAME] A. R. [GEOGRAPHIC_DATA]"
click at [765, 320] on input "Department of Psychology" at bounding box center [777, 320] width 397 height 18
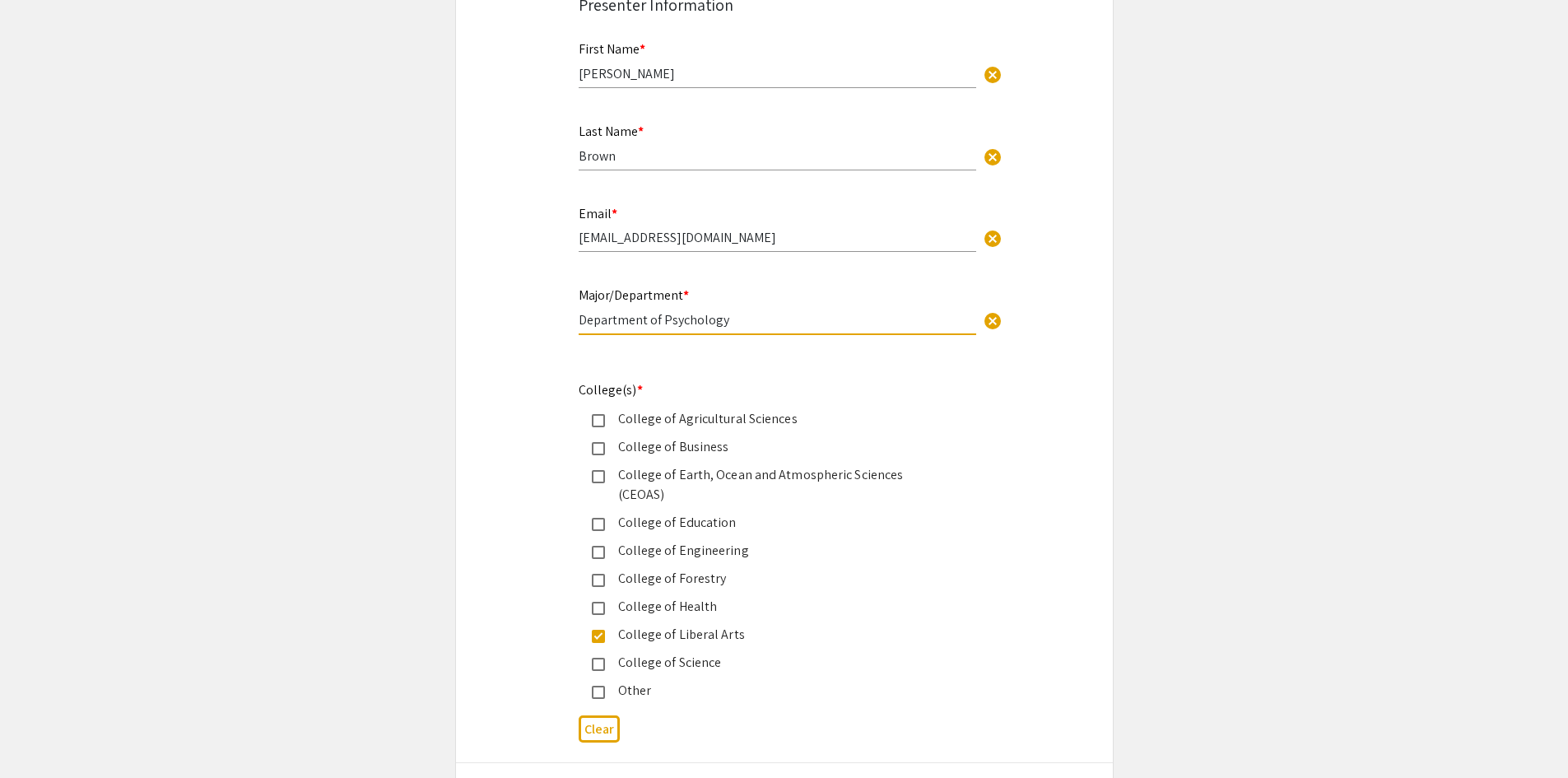
click at [765, 320] on input "Department of Psychology" at bounding box center [777, 320] width 397 height 18
click at [705, 323] on input "Department of Psychology" at bounding box center [777, 320] width 397 height 18
type input "Department of Integrative Biology"
click at [597, 630] on mat-pseudo-checkbox at bounding box center [598, 636] width 13 height 13
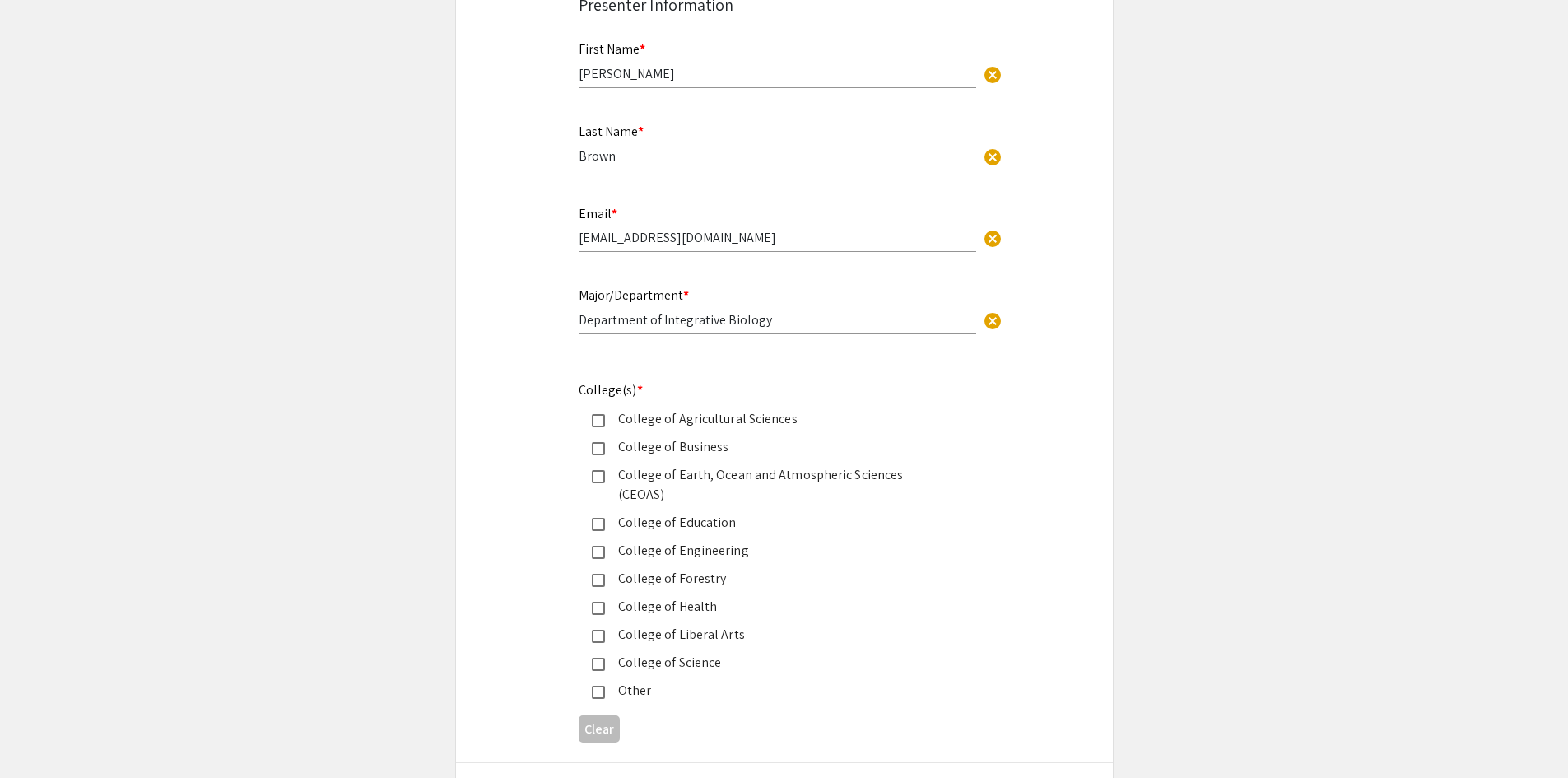
click at [594, 658] on mat-pseudo-checkbox at bounding box center [598, 664] width 13 height 13
click at [594, 630] on mat-pseudo-checkbox at bounding box center [598, 636] width 13 height 13
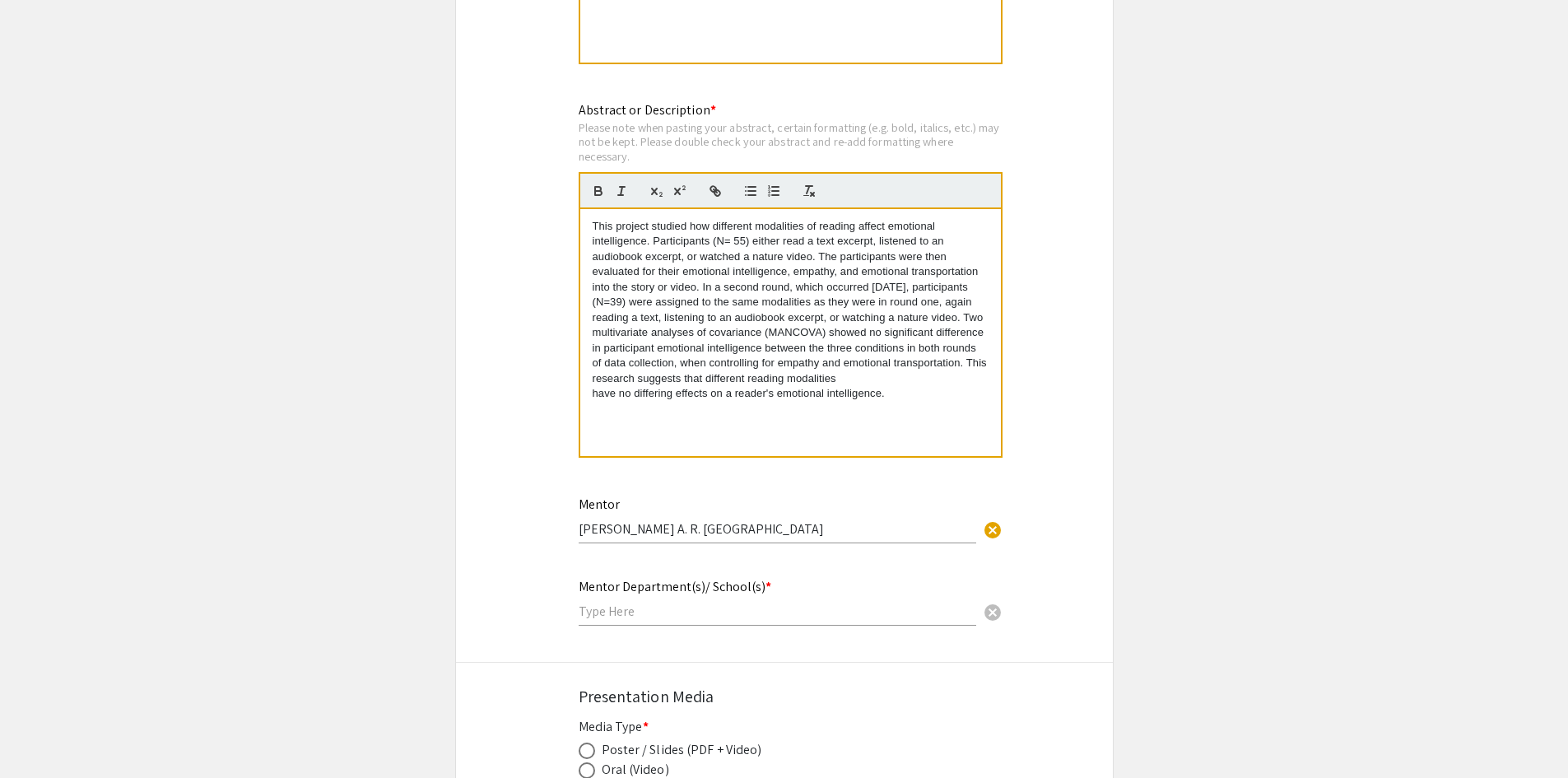
scroll to position [1663, 0]
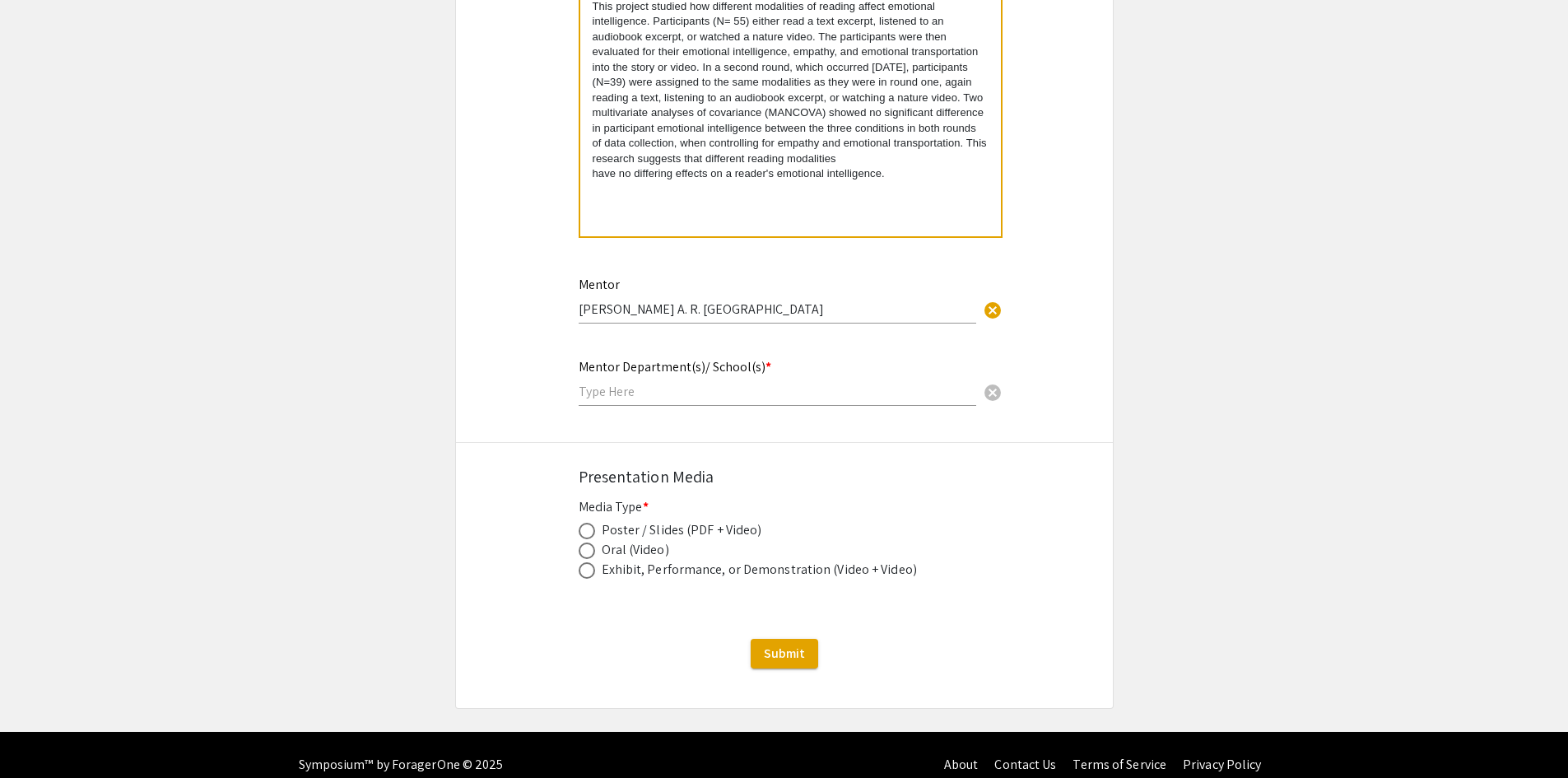
click at [823, 383] on input "text" at bounding box center [777, 391] width 397 height 18
click at [705, 383] on input "Dept" at bounding box center [777, 391] width 397 height 18
click at [704, 383] on input "Dept" at bounding box center [777, 391] width 397 height 18
type input "School of Psychological Science"
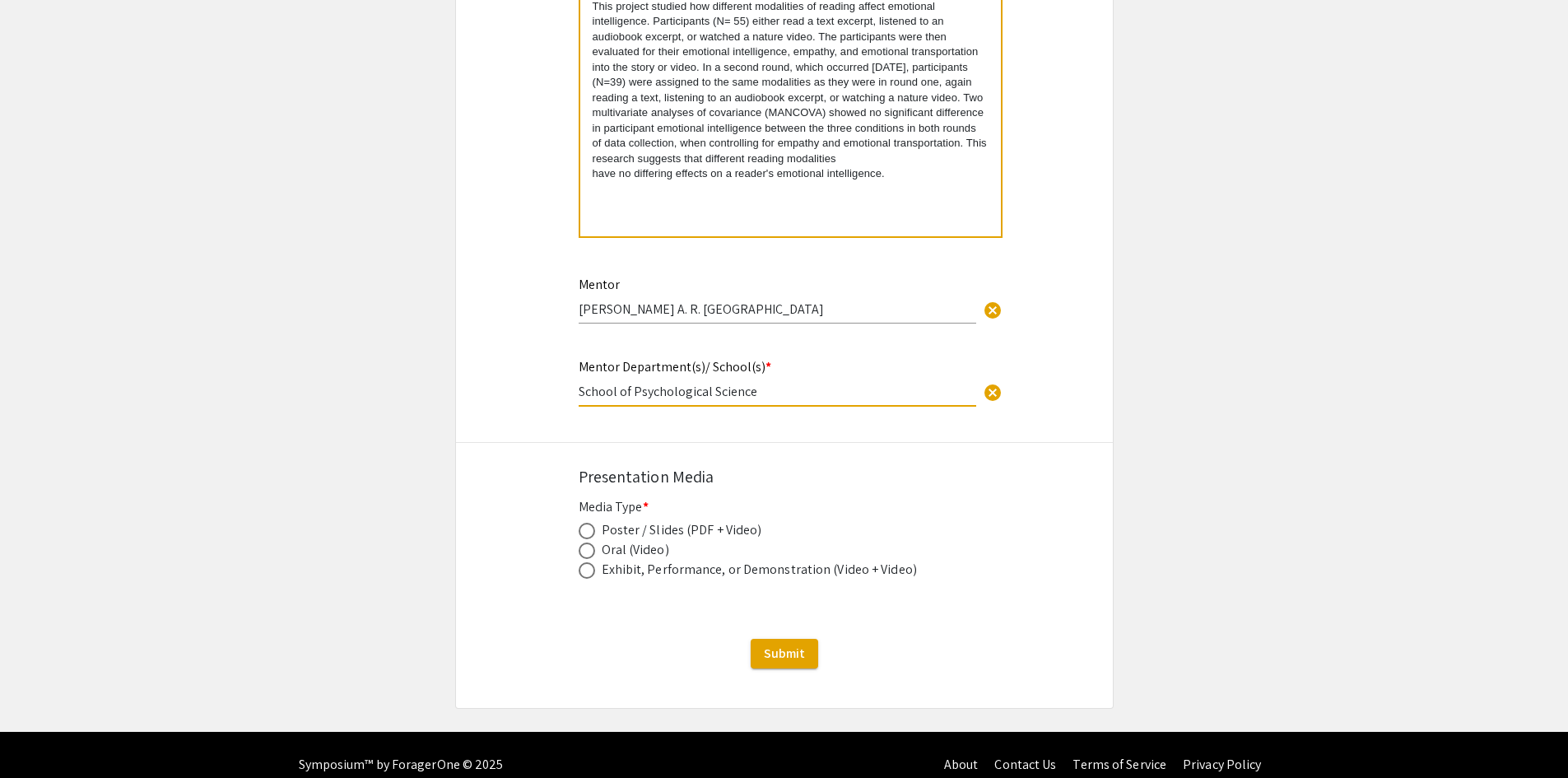
click at [588, 522] on span at bounding box center [587, 531] width 17 height 17
click at [588, 522] on input "radio" at bounding box center [587, 531] width 17 height 17
radio input "true"
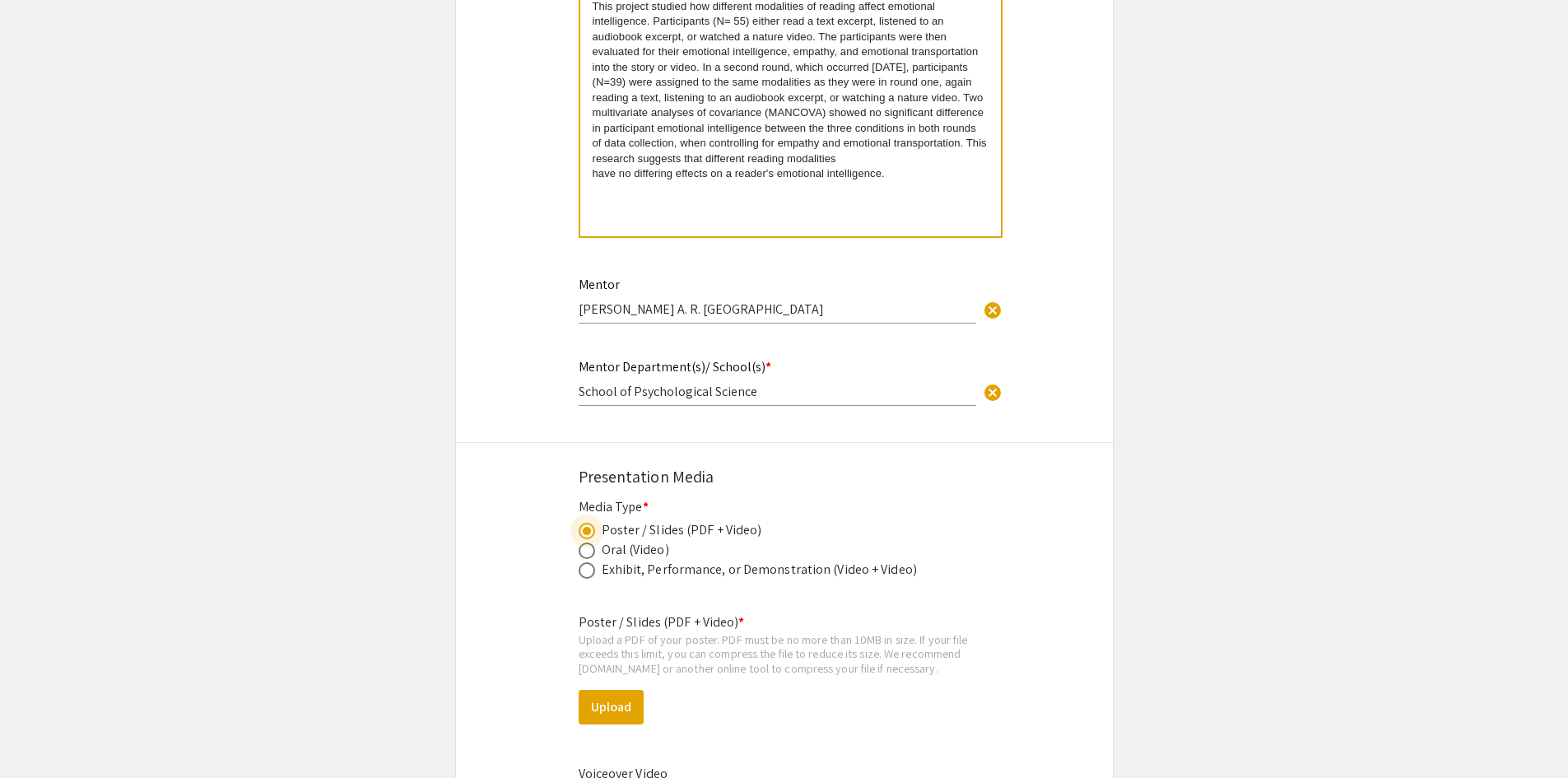
scroll to position [1882, 0]
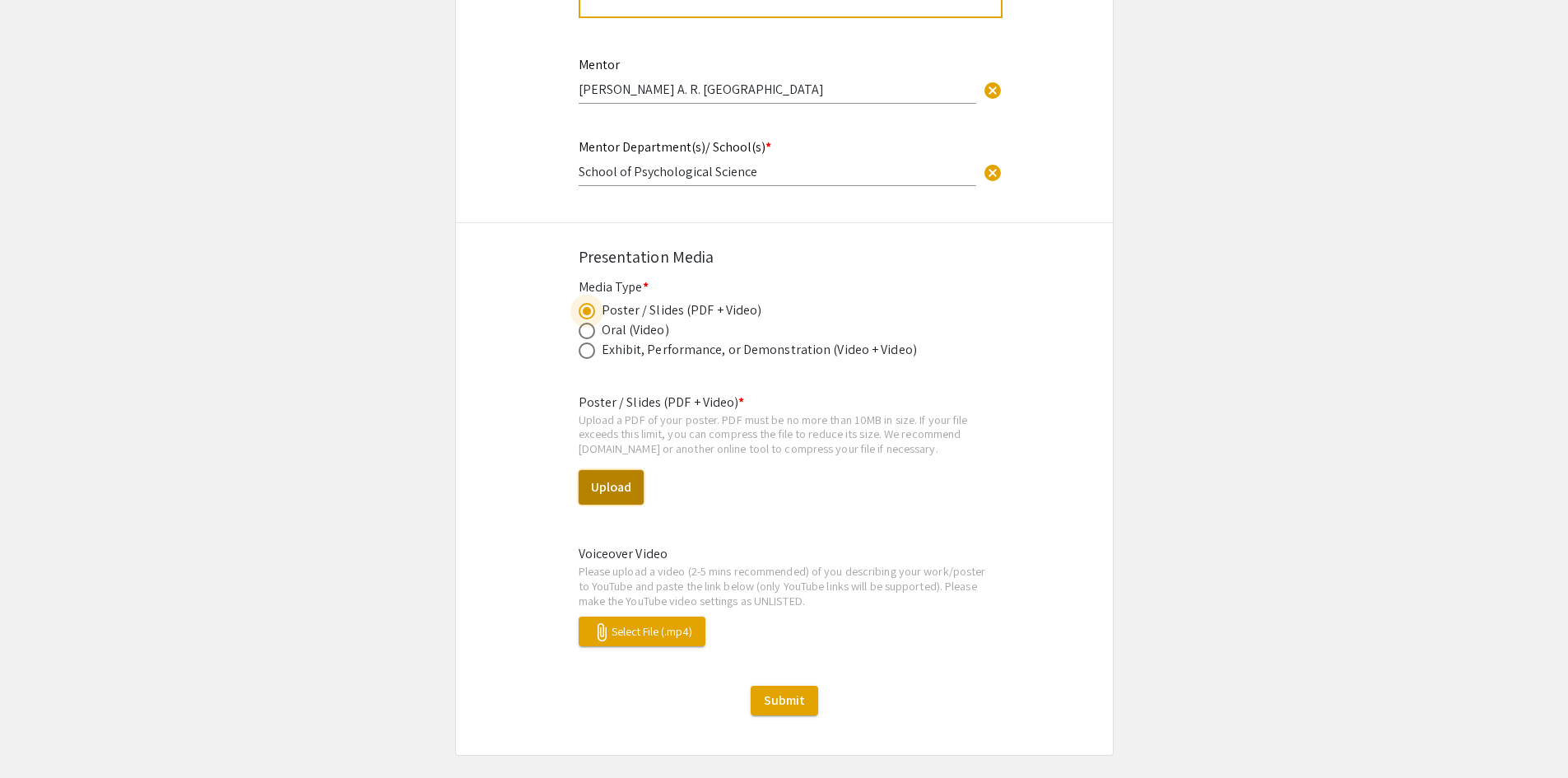
click at [622, 475] on button "Upload" at bounding box center [611, 486] width 65 height 34
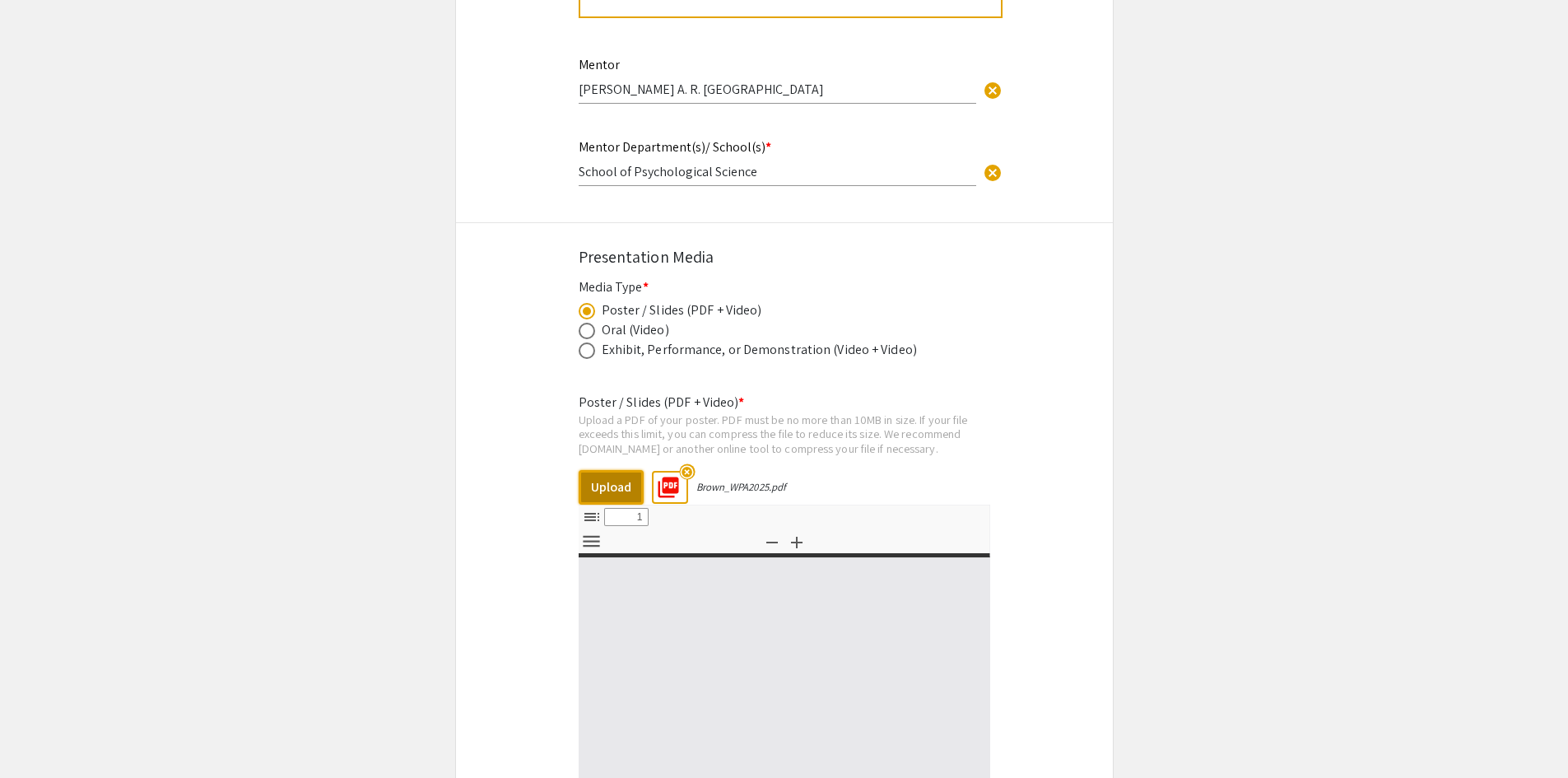
select select "custom"
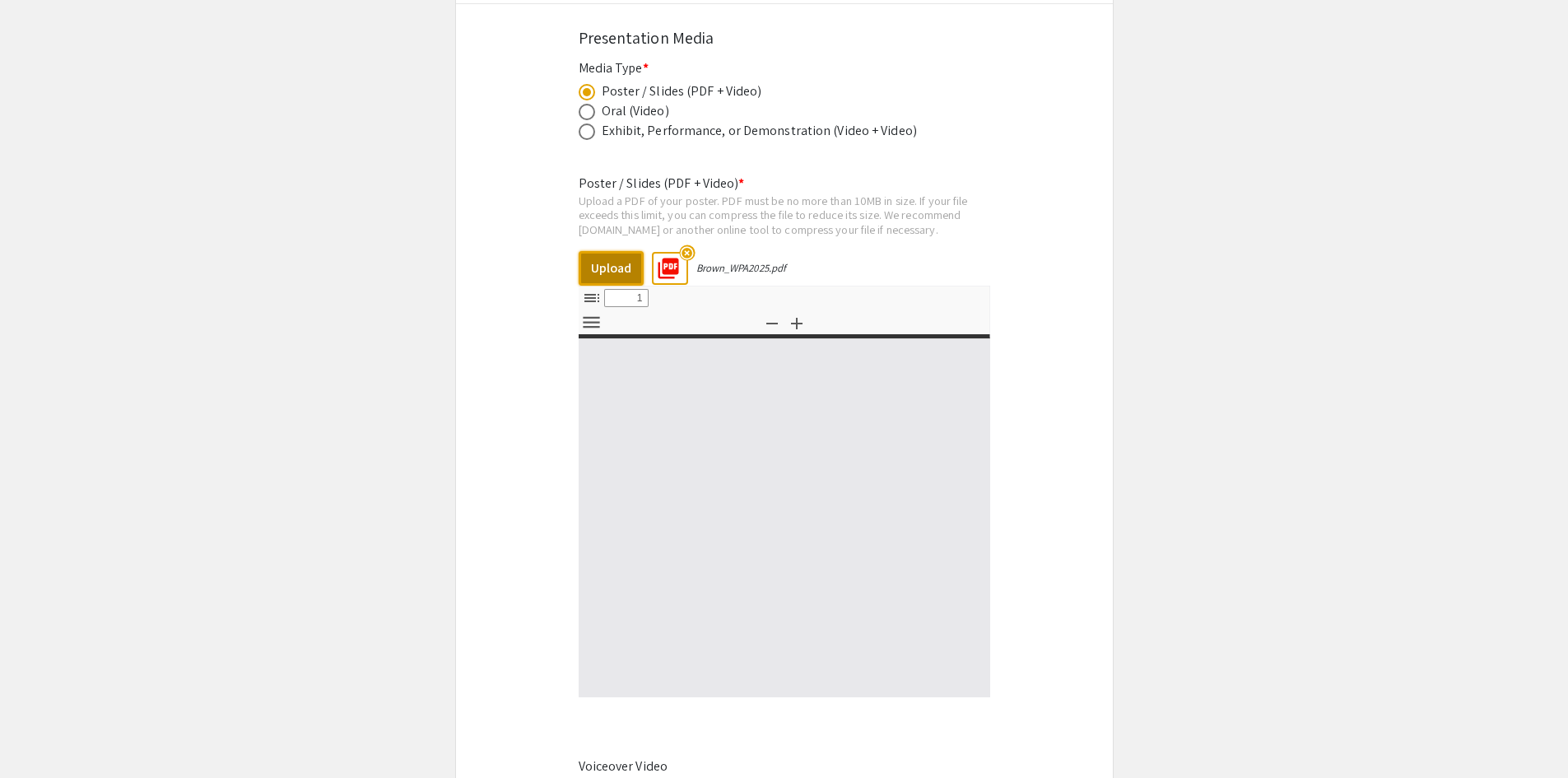
type input "0"
select select "custom"
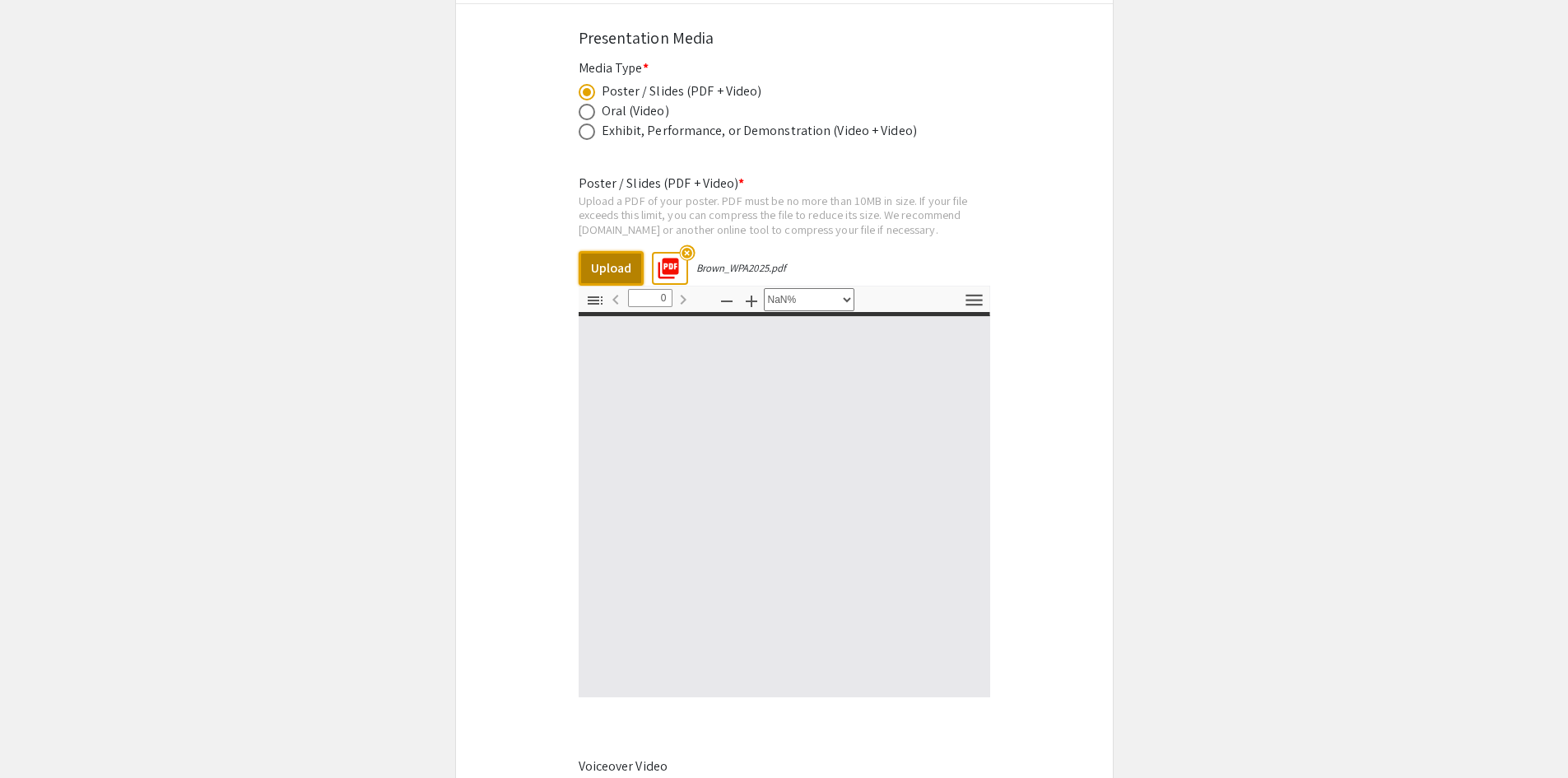
type input "1"
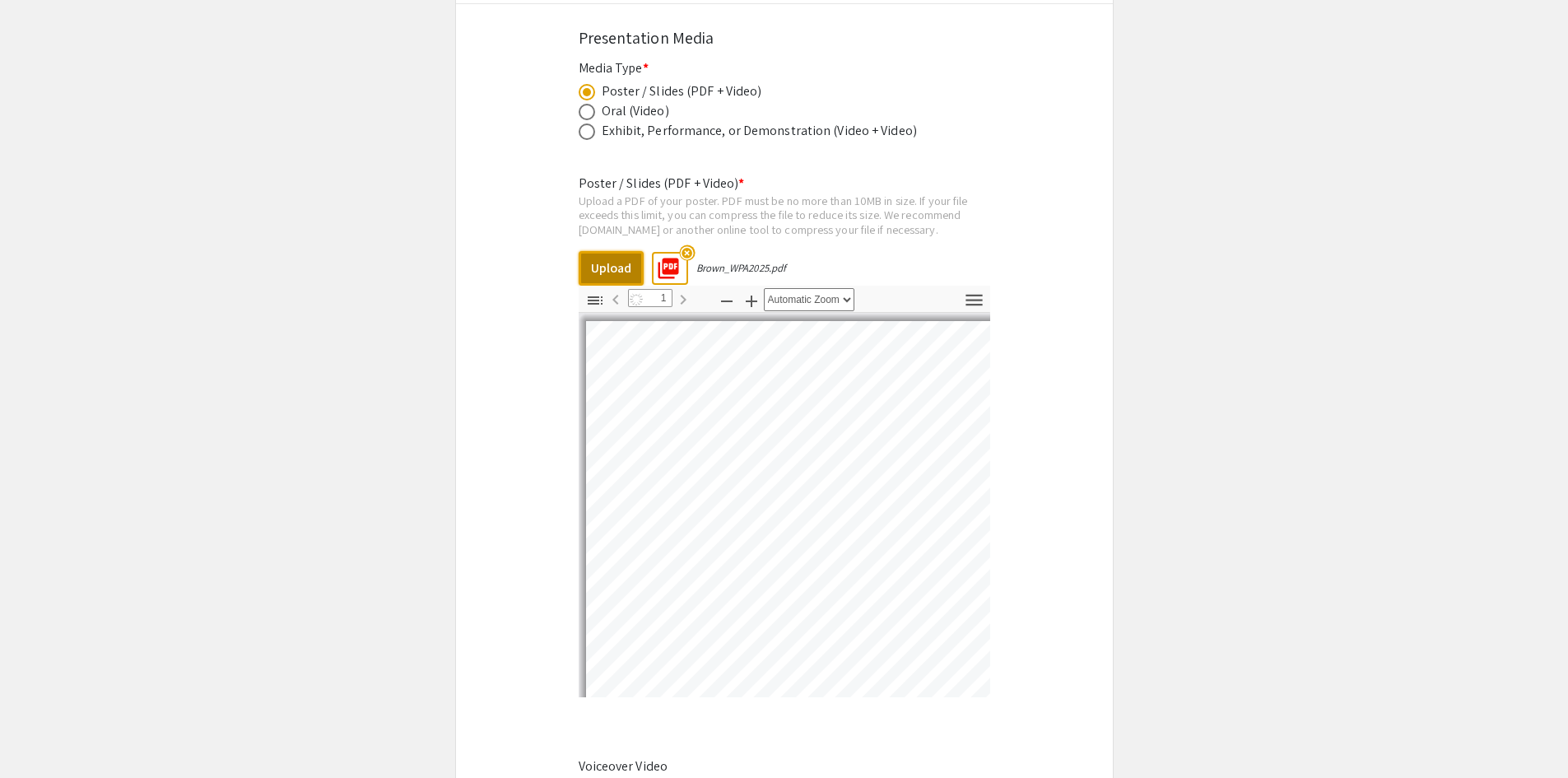
select select "auto"
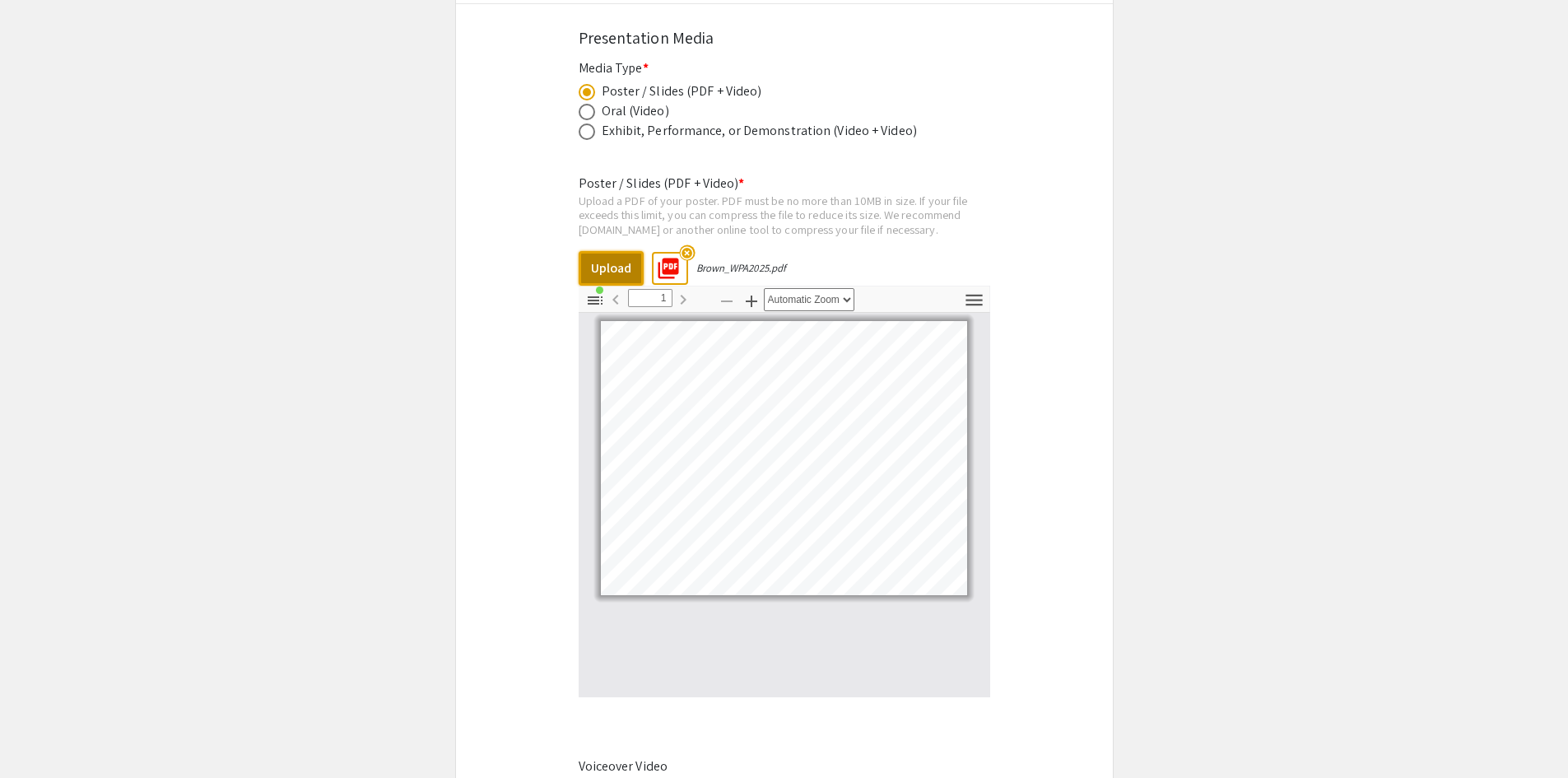
scroll to position [2321, 0]
